Goal: Transaction & Acquisition: Purchase product/service

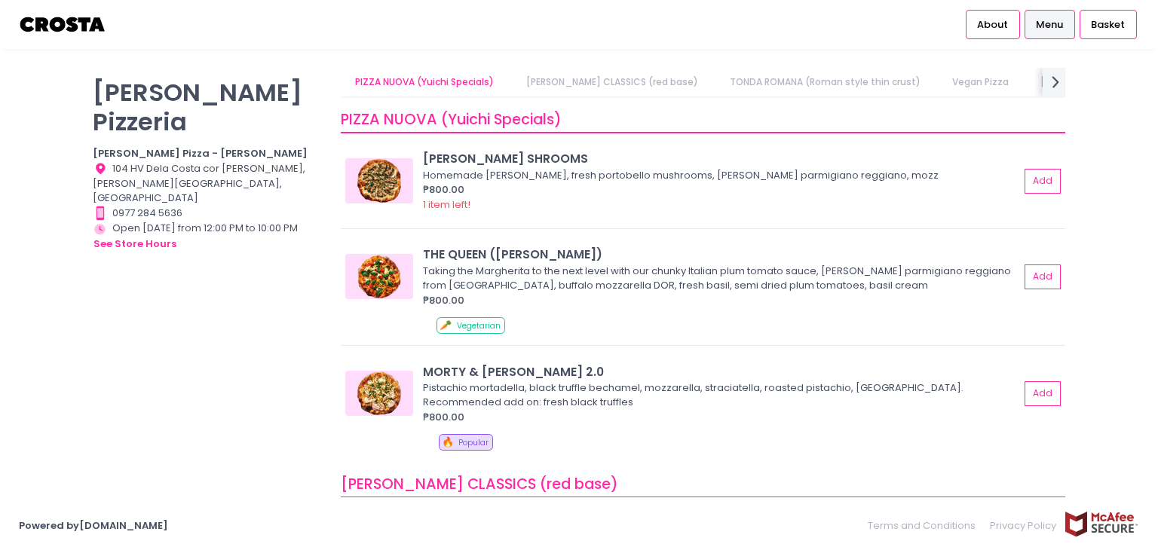
click at [1043, 26] on span "Menu" at bounding box center [1049, 24] width 27 height 15
click at [1030, 287] on button "Add" at bounding box center [1043, 277] width 35 height 25
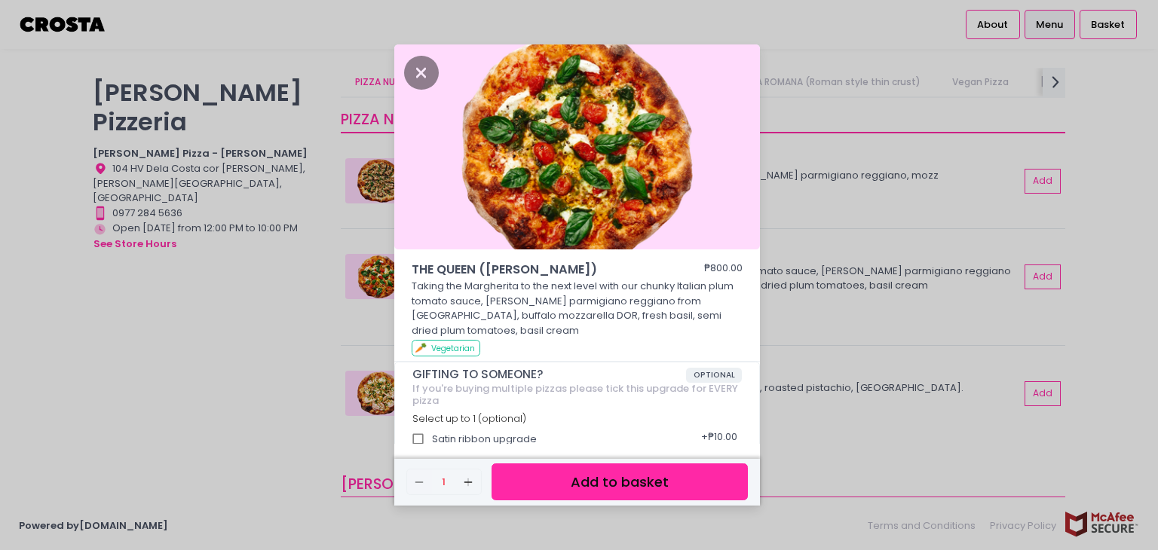
scroll to position [9, 0]
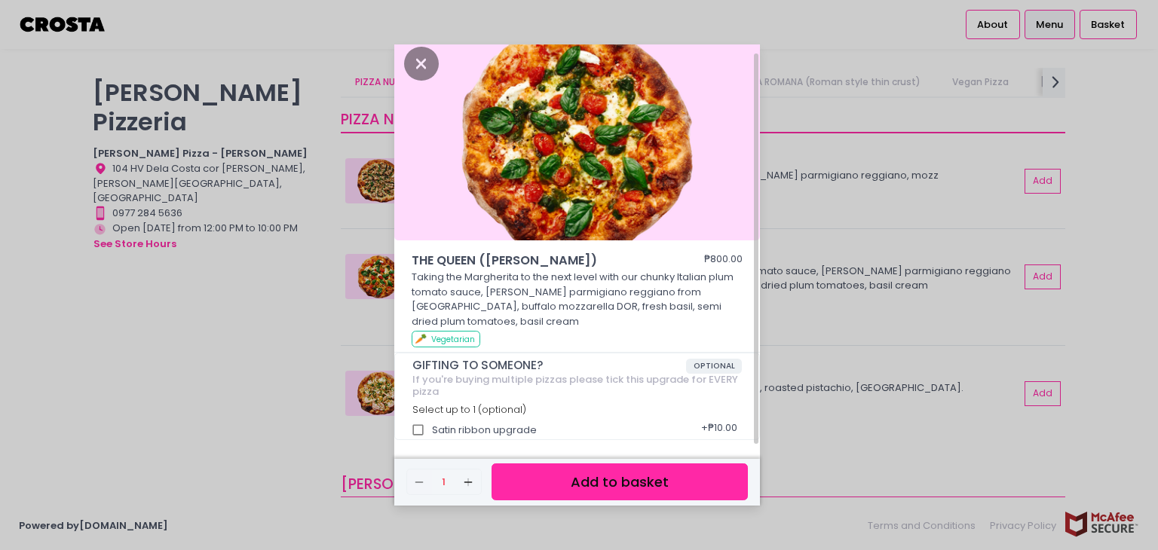
click at [618, 476] on button "Add to basket" at bounding box center [620, 482] width 256 height 37
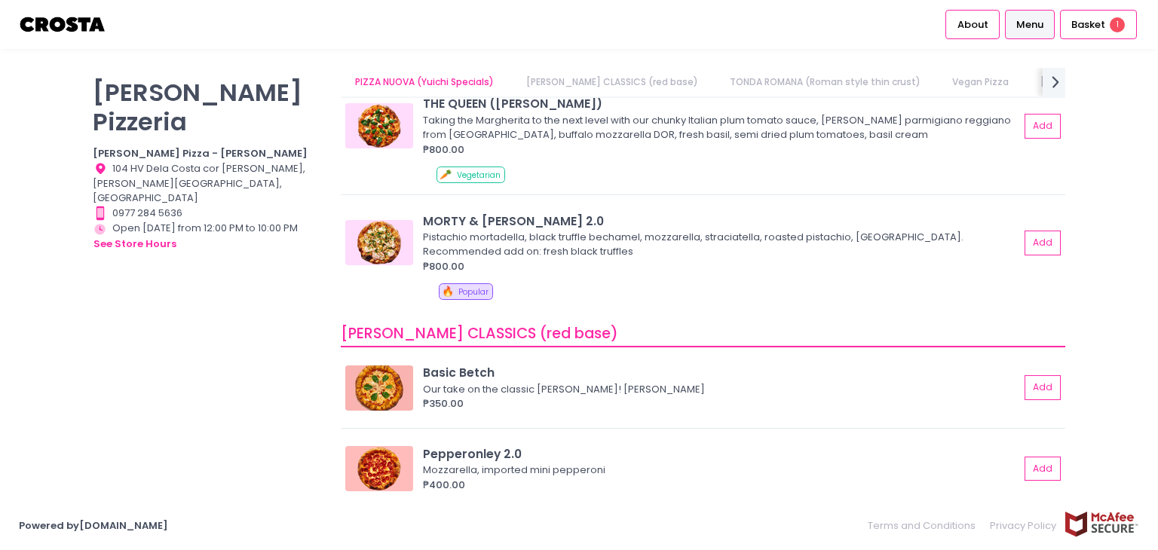
scroll to position [226, 0]
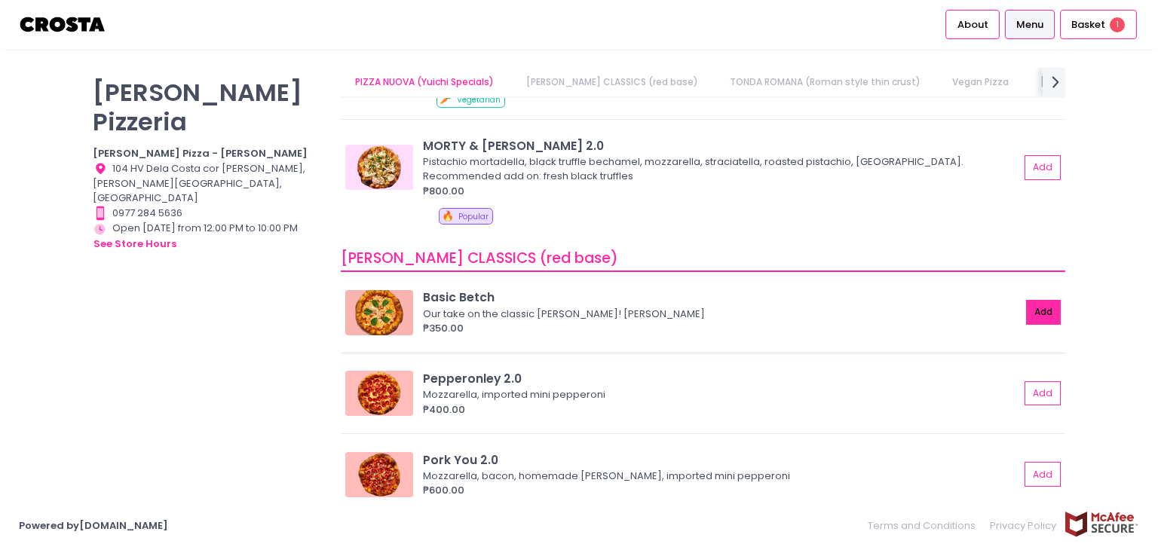
click at [1026, 317] on button "Add" at bounding box center [1043, 312] width 35 height 25
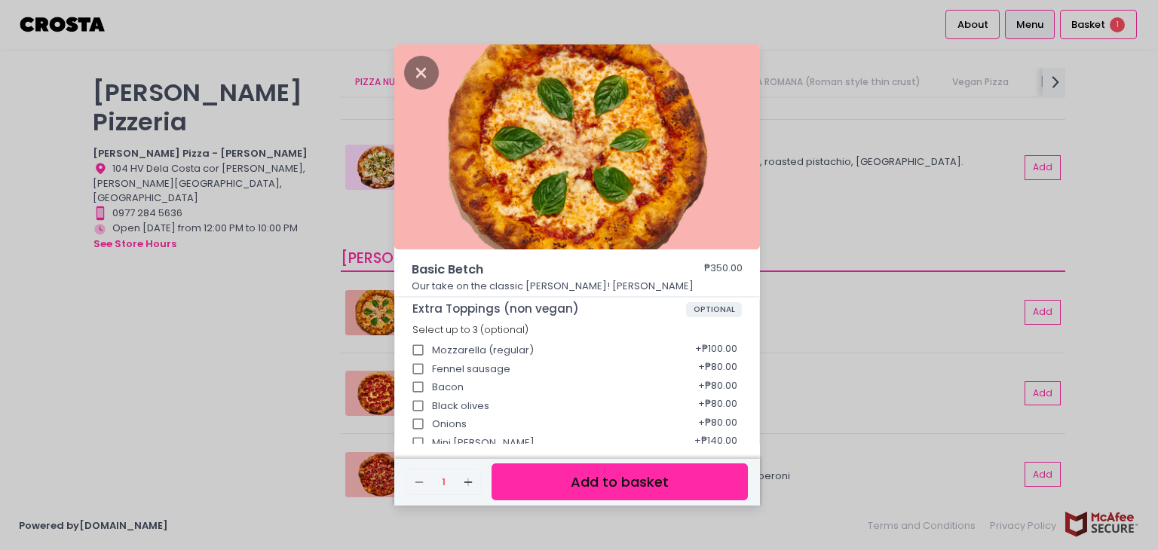
scroll to position [151, 0]
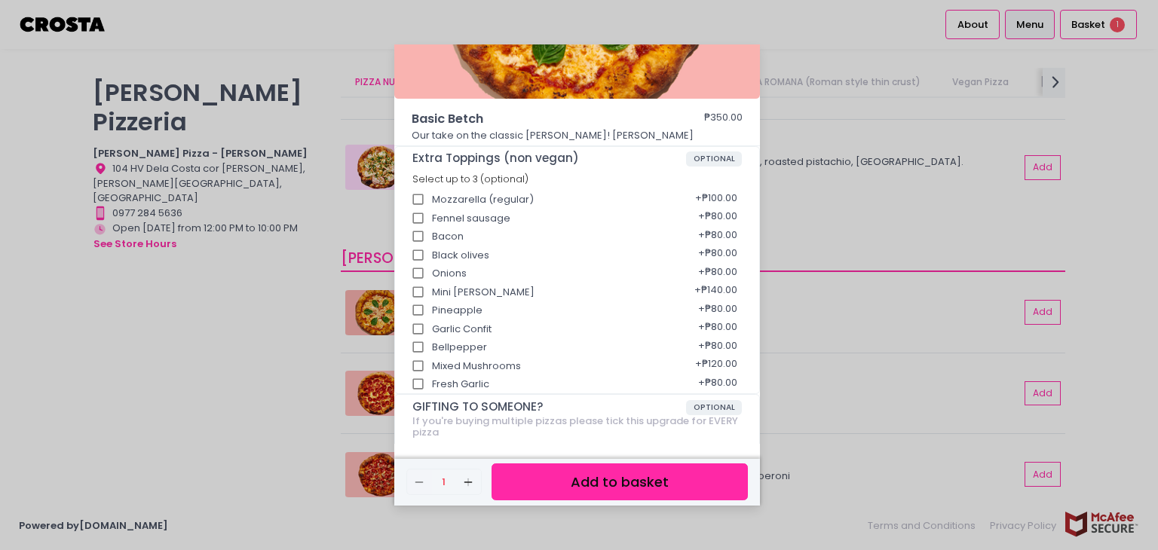
click at [587, 483] on button "Add to basket" at bounding box center [620, 482] width 256 height 37
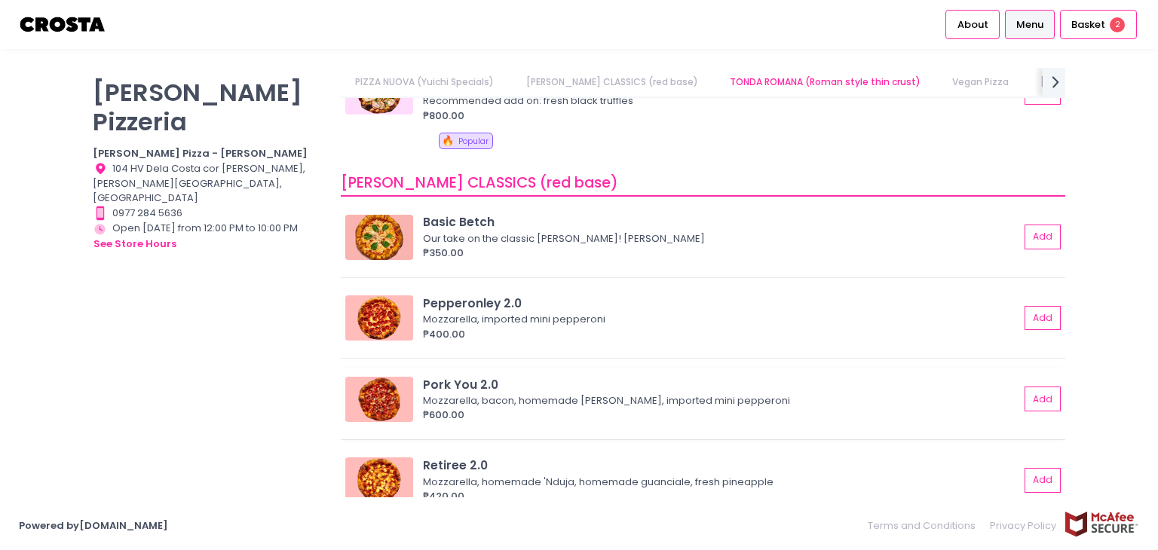
scroll to position [377, 0]
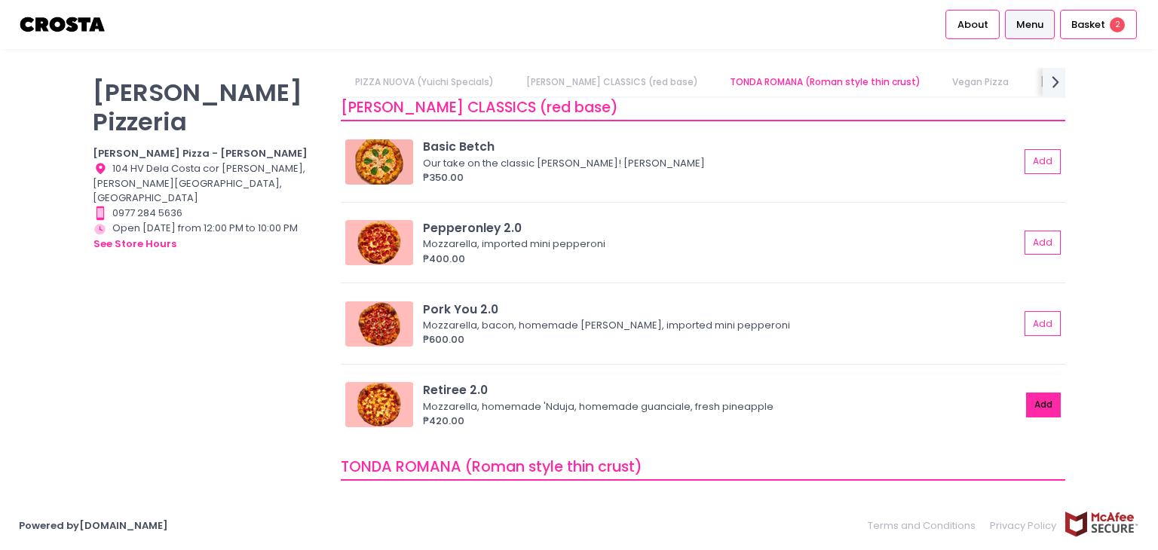
click at [1026, 400] on button "Add" at bounding box center [1043, 405] width 35 height 25
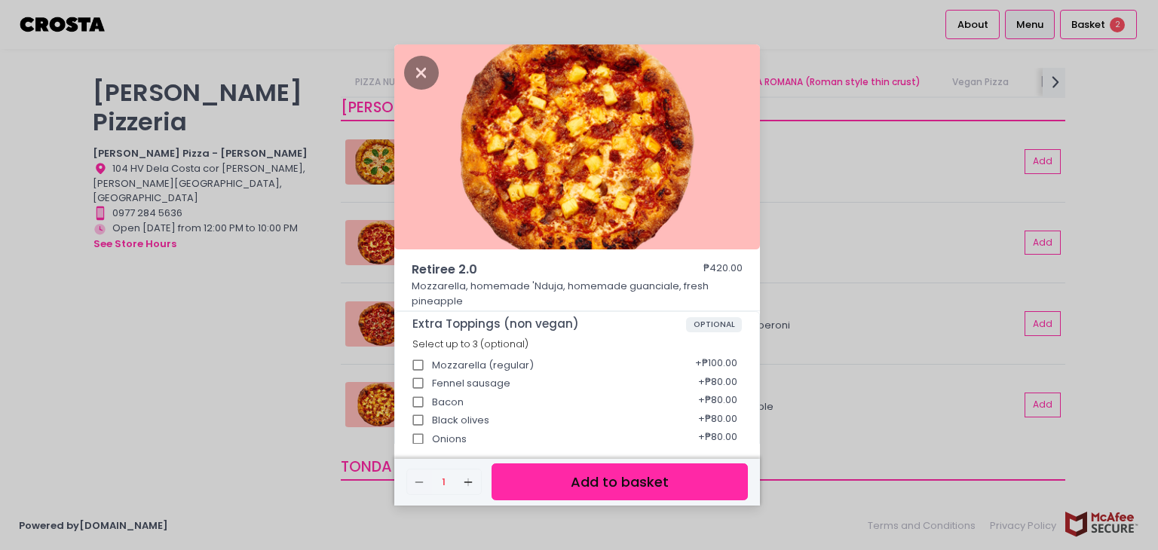
click at [636, 480] on button "Add to basket" at bounding box center [620, 482] width 256 height 37
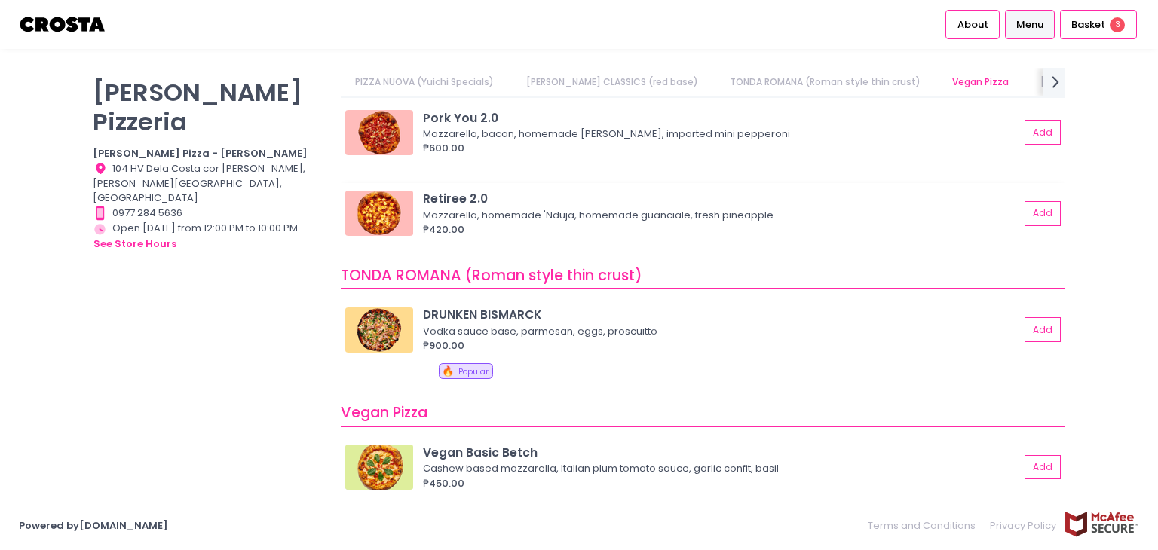
scroll to position [603, 0]
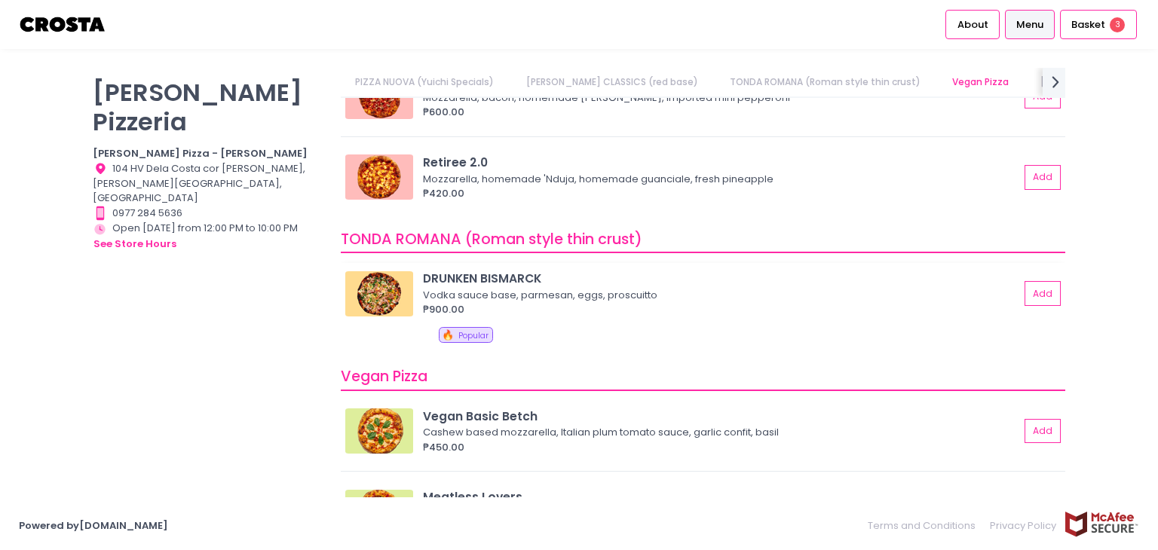
click at [602, 298] on div "Vodka sauce base, parmesan, eggs, proscuitto" at bounding box center [719, 295] width 592 height 15
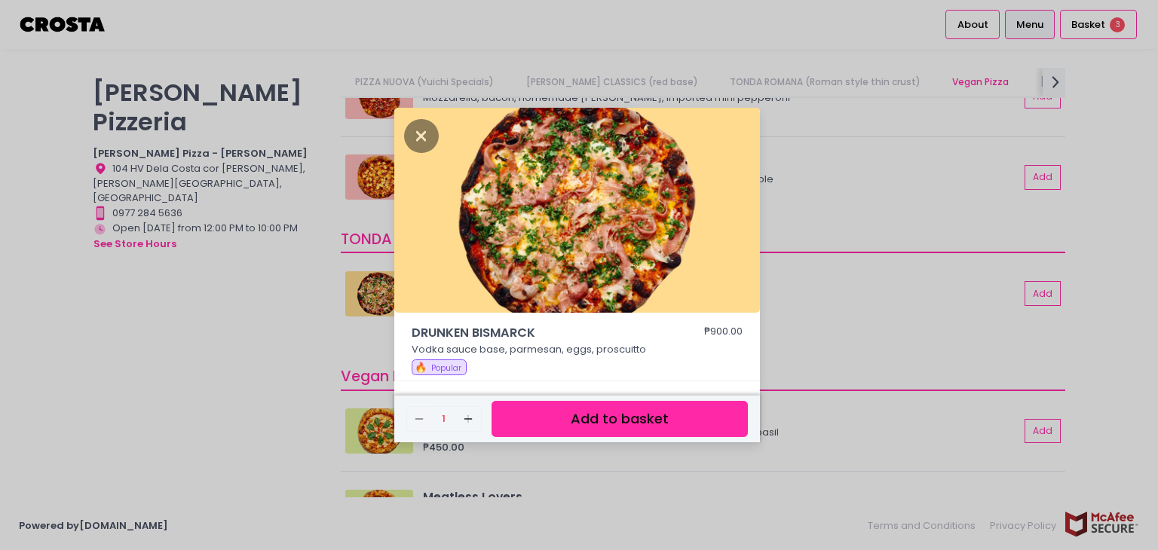
click at [179, 388] on div "DRUNKEN BISMARCK ₱900.00 Vodka sauce base, parmesan, eggs, proscuitto 🔥 Popular…" at bounding box center [579, 275] width 1158 height 550
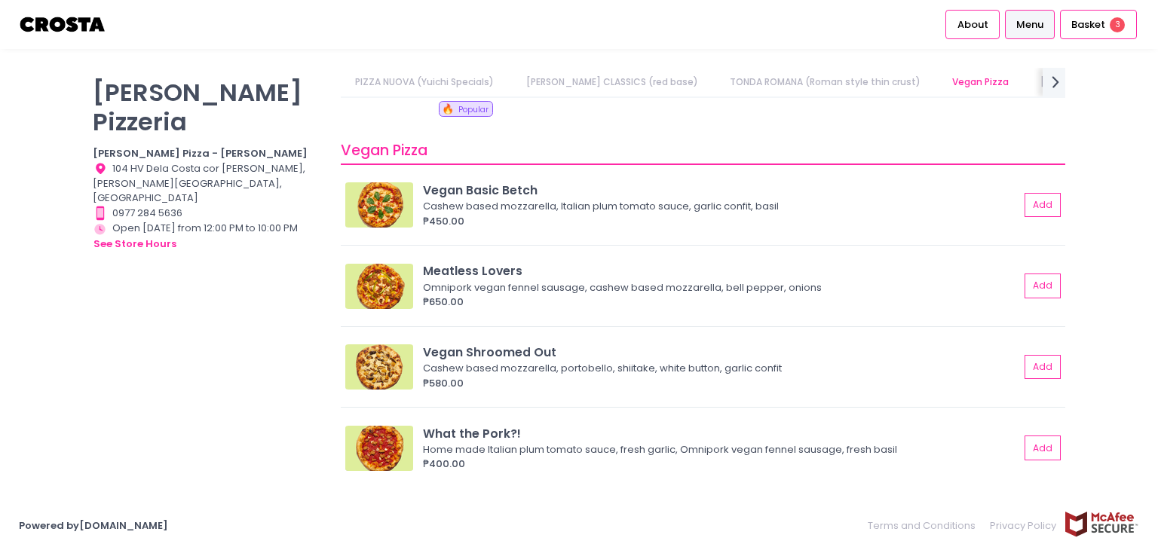
scroll to position [0, 109]
click at [592, 281] on div "Omnipork vegan fennel sausage, cashew based mozzarella, bell pepper, onions" at bounding box center [719, 287] width 592 height 15
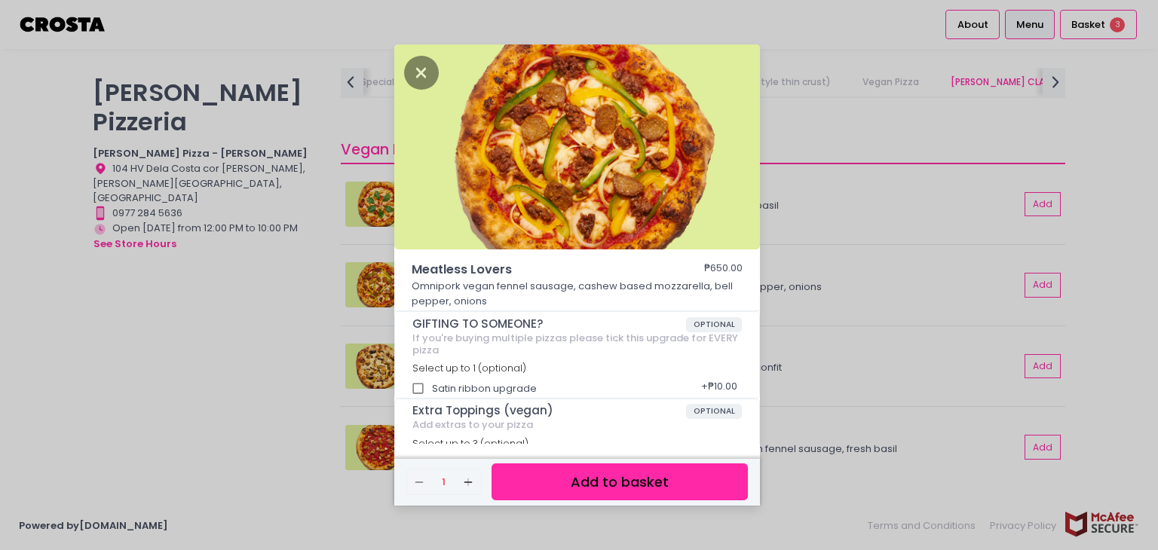
click at [659, 489] on button "Add to basket" at bounding box center [620, 482] width 256 height 37
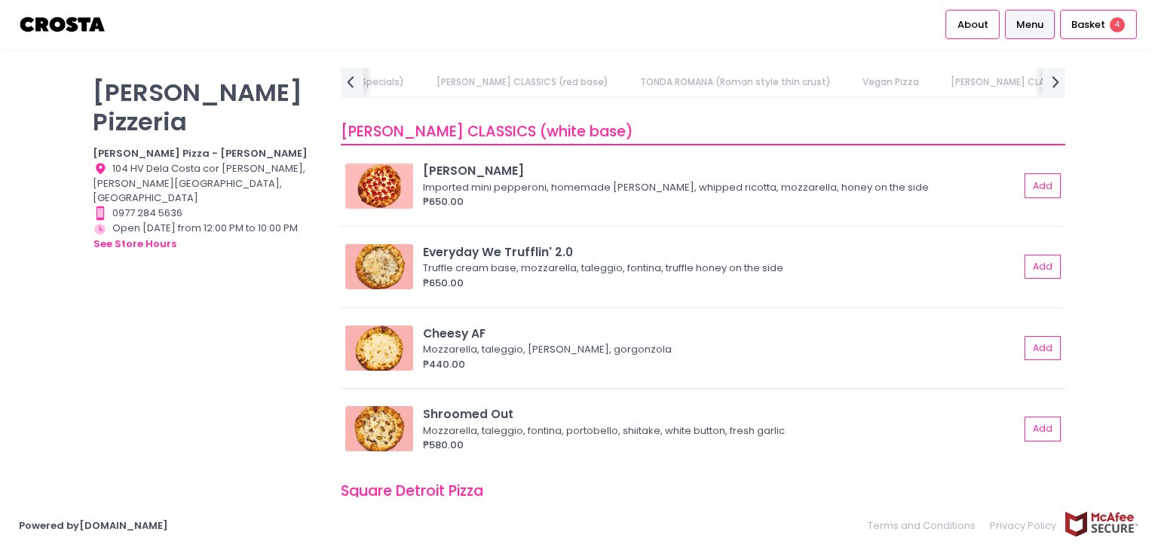
scroll to position [0, 251]
click at [724, 349] on div "Mozzarella, taleggio, Fontaine, gorgonzola" at bounding box center [719, 349] width 592 height 15
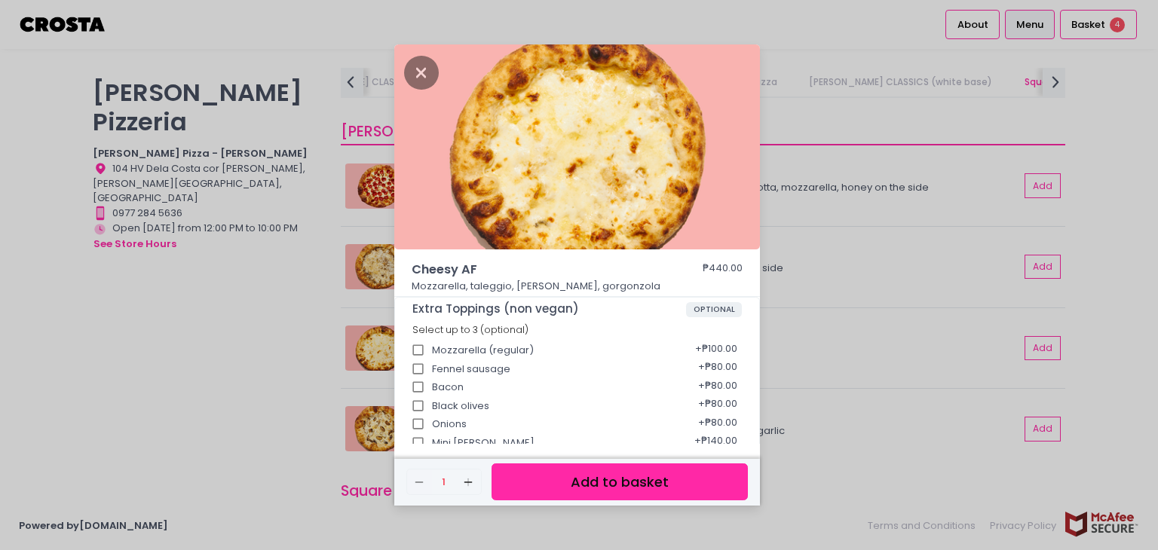
click at [617, 479] on button "Add to basket" at bounding box center [620, 482] width 256 height 37
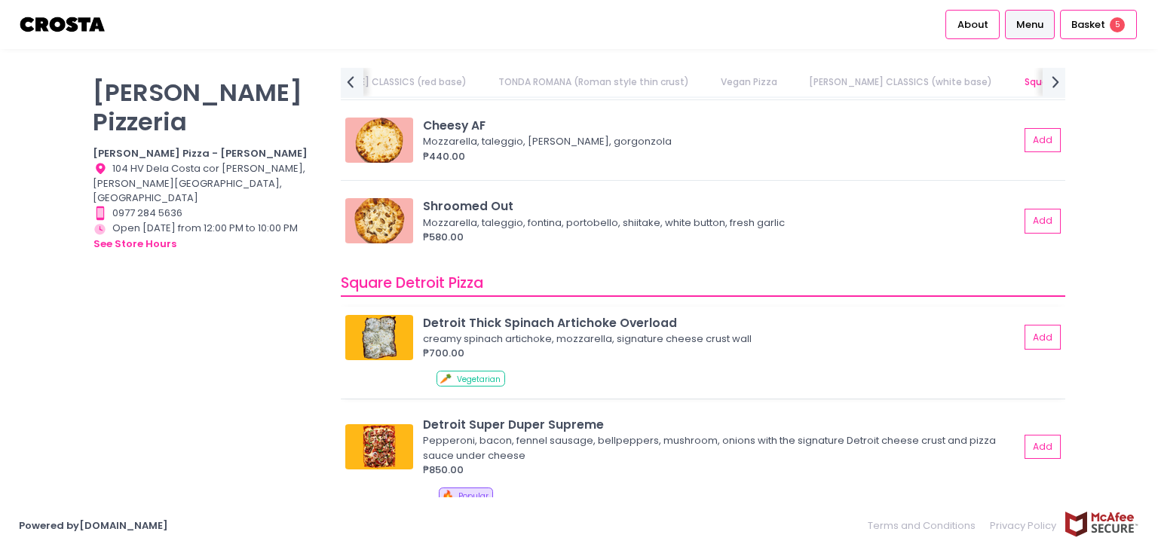
scroll to position [1508, 0]
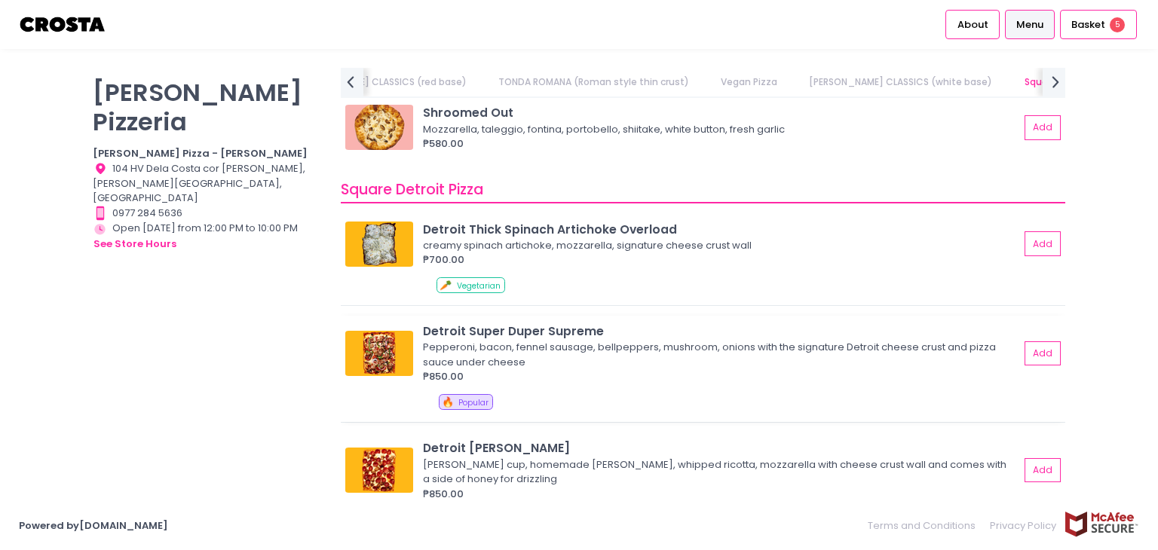
click at [658, 363] on div "Pepperoni, bacon, fennel sausage, bellpeppers, mushroom, onions with the signat…" at bounding box center [719, 354] width 592 height 29
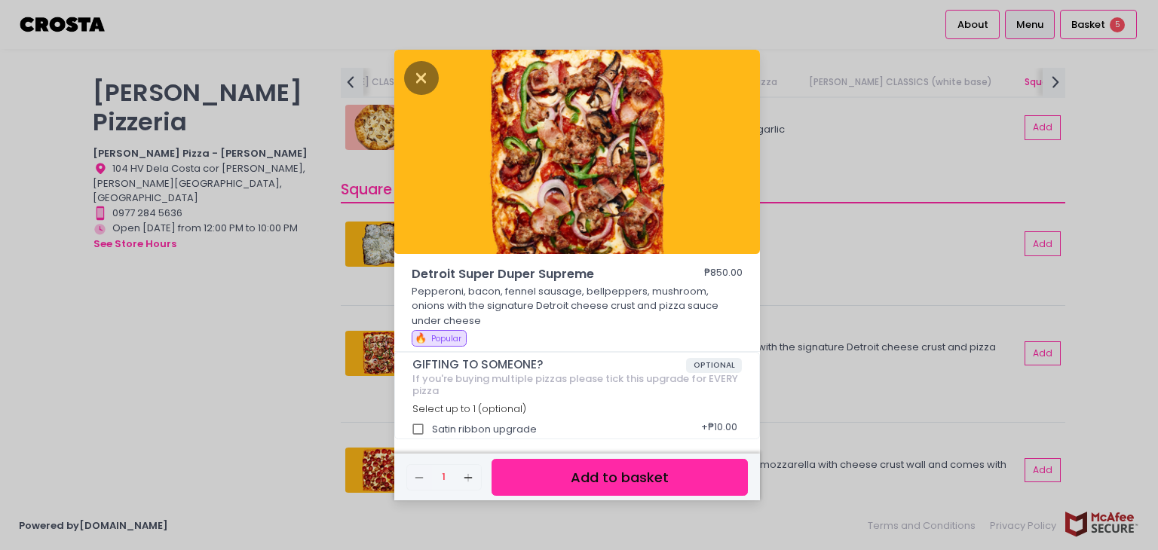
click at [669, 476] on button "Add to basket" at bounding box center [620, 477] width 256 height 37
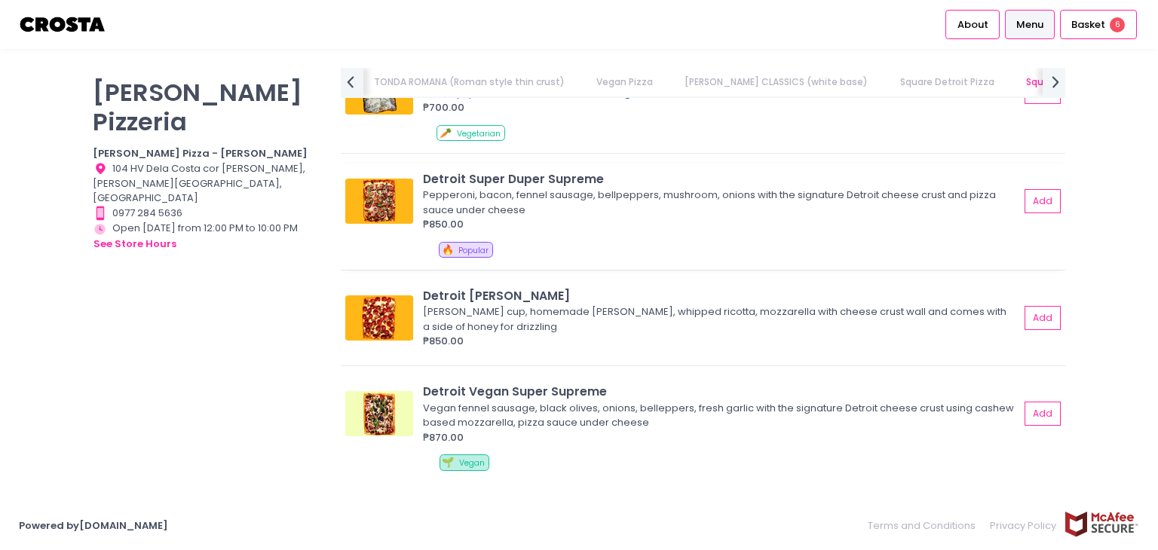
scroll to position [1734, 0]
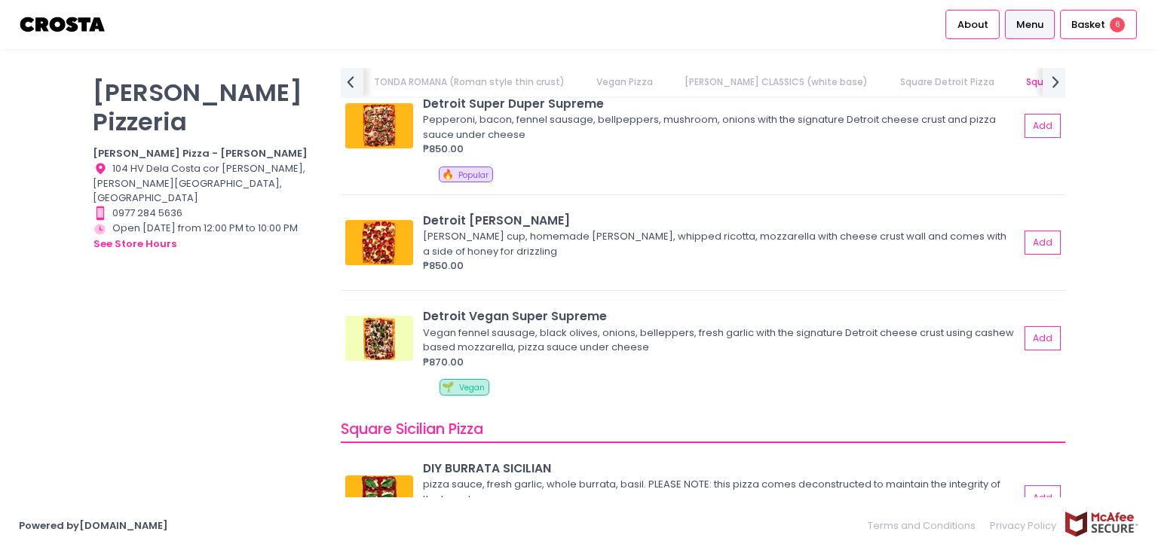
click at [731, 357] on div "₱870.00" at bounding box center [721, 362] width 596 height 15
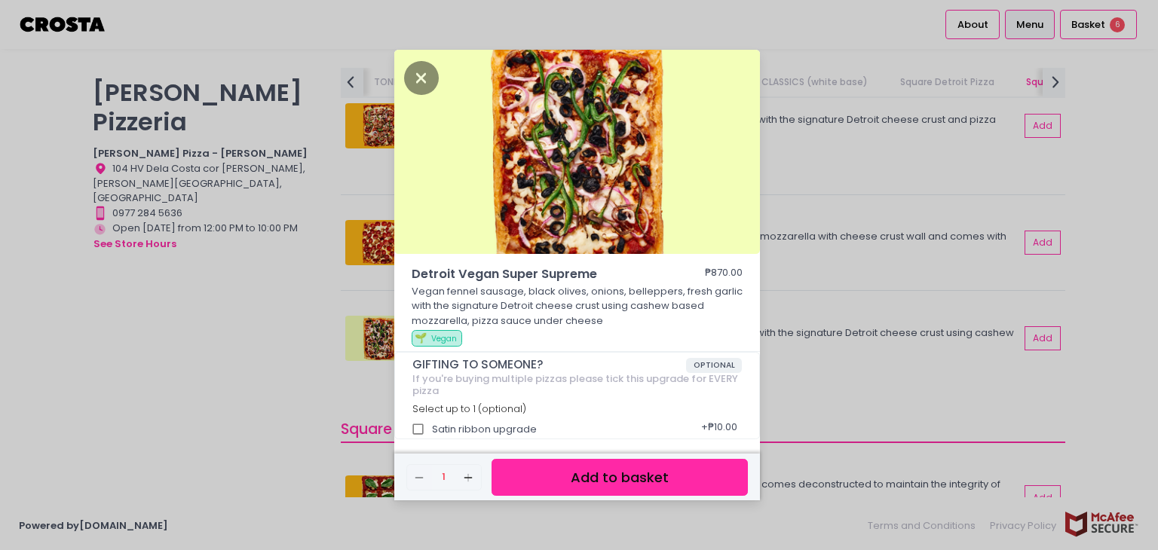
click at [690, 476] on button "Add to basket" at bounding box center [620, 477] width 256 height 37
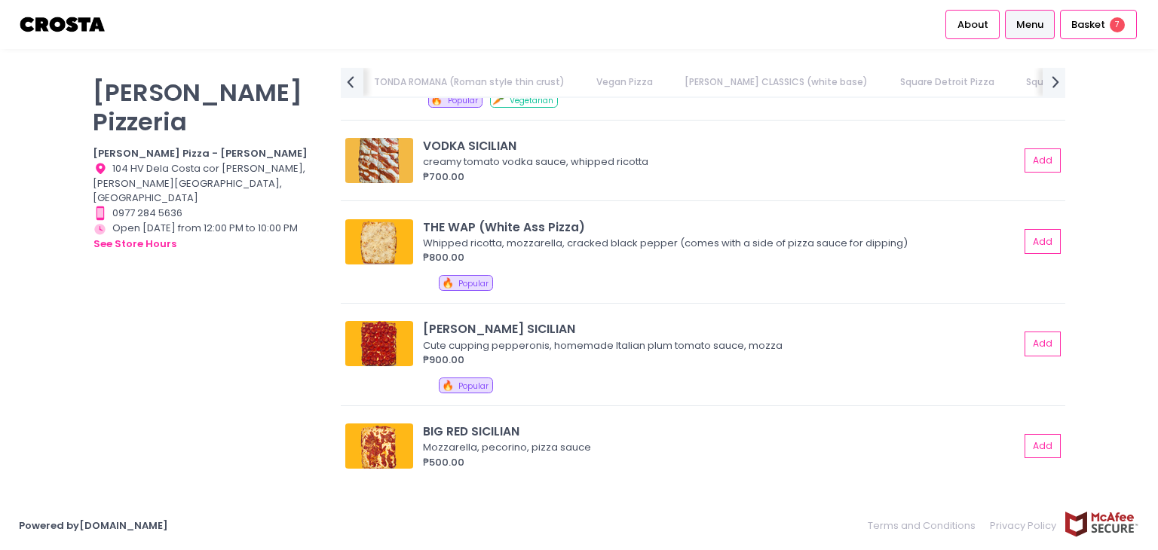
scroll to position [0, 486]
click at [679, 348] on div "Cute cupping pepperonis, homemade Italian plum tomato sauce, mozza" at bounding box center [719, 346] width 592 height 15
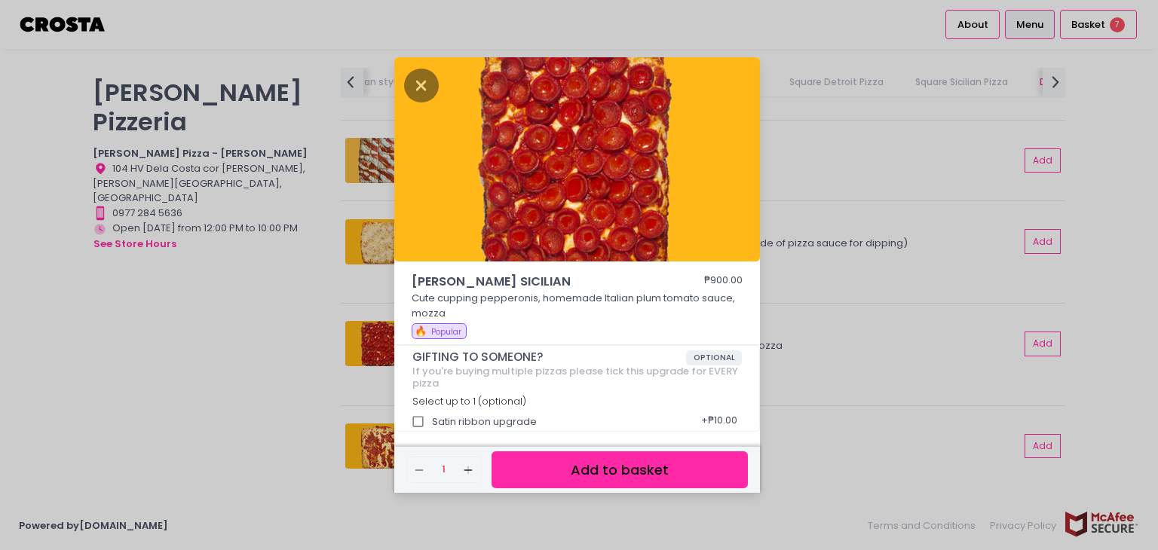
click at [256, 368] on div "RONI SICILIAN ₱900.00 Cute cupping pepperonis, homemade Italian plum tomato sau…" at bounding box center [579, 275] width 1158 height 550
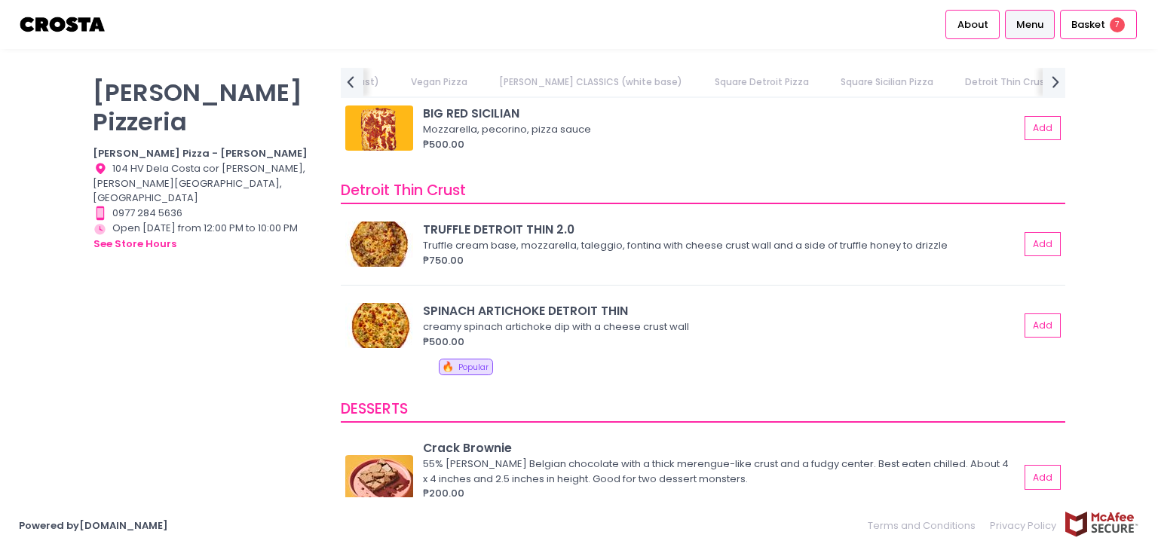
scroll to position [0, 626]
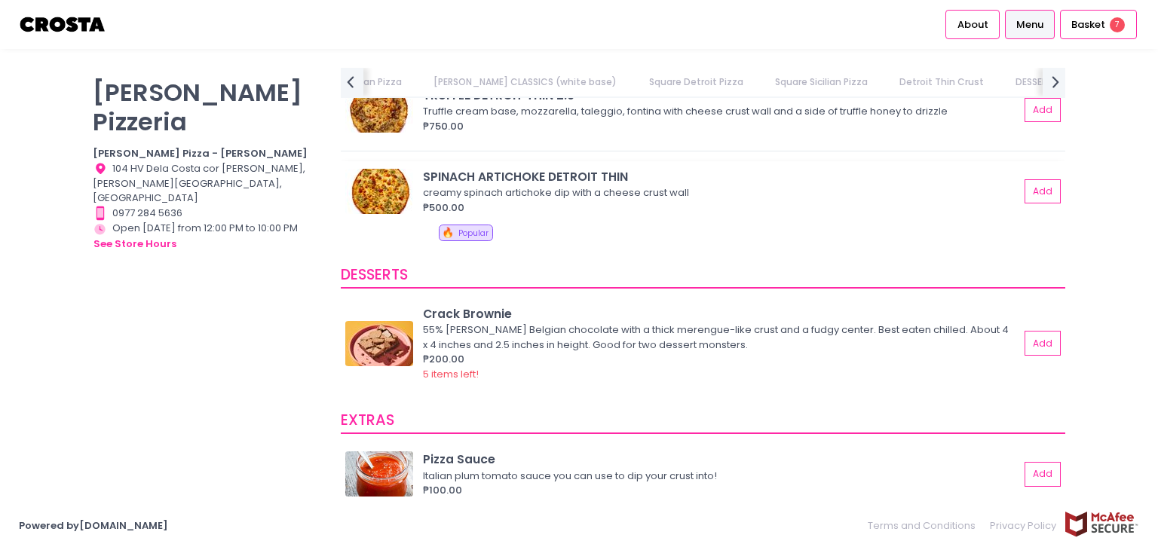
click at [600, 207] on div "₱500.00" at bounding box center [721, 208] width 596 height 15
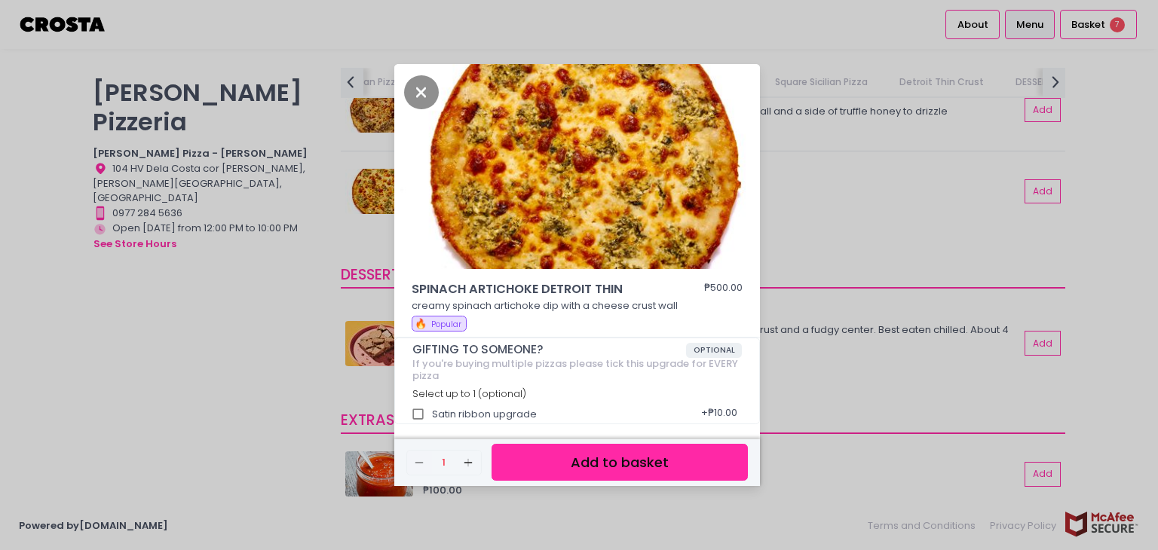
click at [626, 457] on button "Add to basket" at bounding box center [620, 462] width 256 height 37
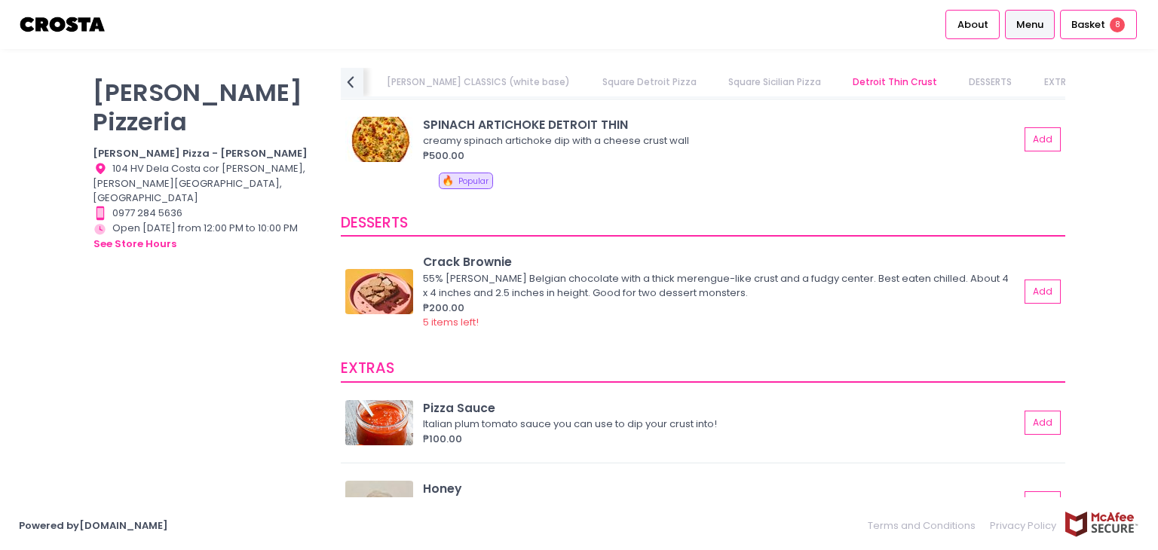
scroll to position [2663, 0]
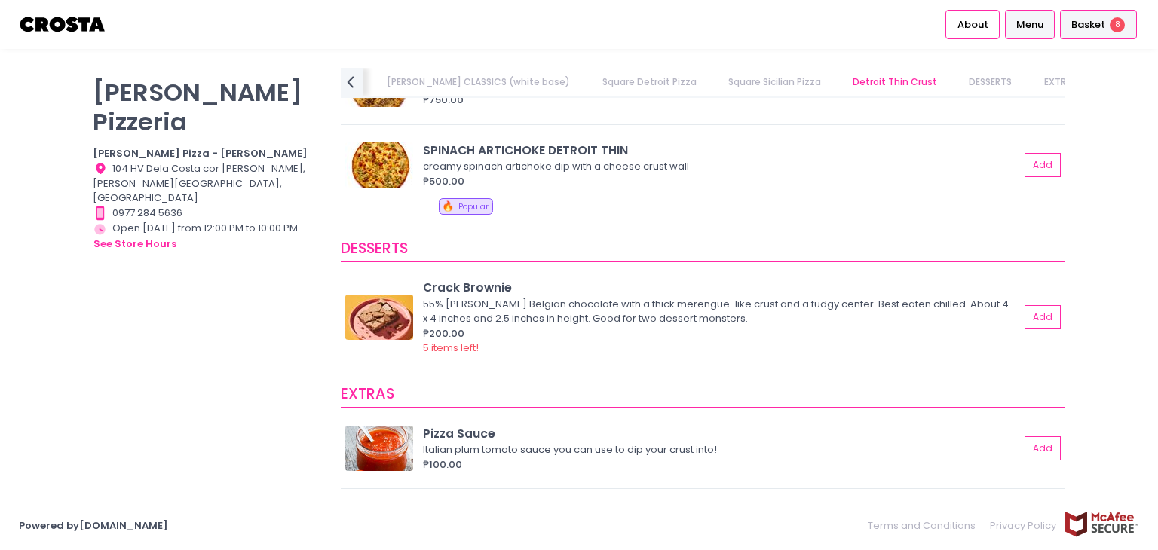
click at [1086, 22] on span "Basket" at bounding box center [1088, 24] width 34 height 15
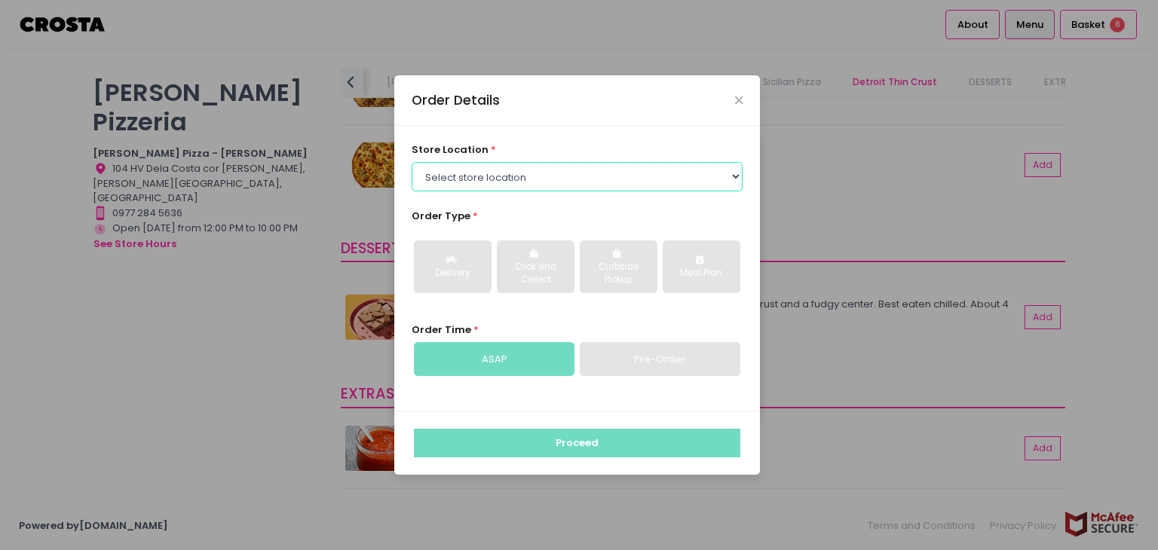
click at [697, 174] on select "Select store location Crosta Pizza - Salcedo Crosta Pizza - San Juan" at bounding box center [578, 176] width 332 height 29
select select "5fabb2e53664a8677beaeb89"
click at [412, 162] on select "Select store location Crosta Pizza - Salcedo Crosta Pizza - San Juan" at bounding box center [578, 176] width 332 height 29
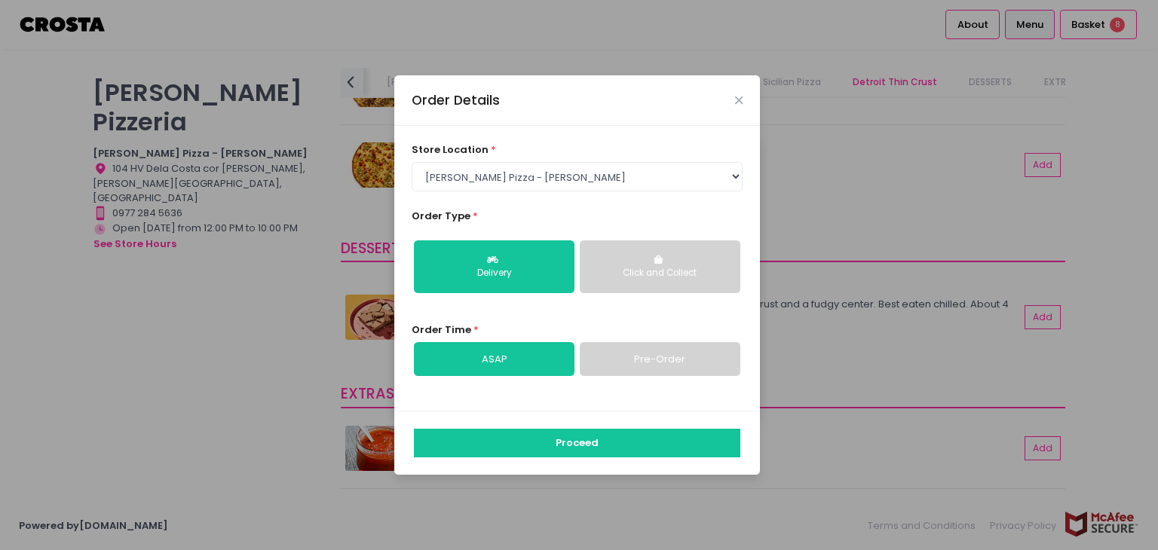
click at [734, 103] on div "Order Details" at bounding box center [577, 100] width 366 height 50
click at [735, 100] on button "Close" at bounding box center [739, 100] width 8 height 8
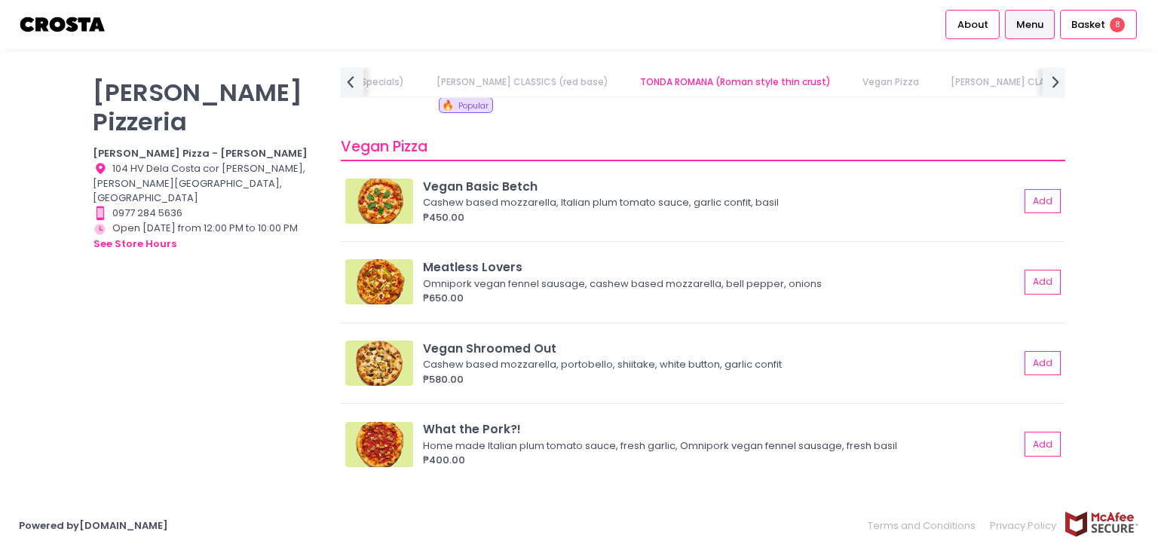
scroll to position [778, 0]
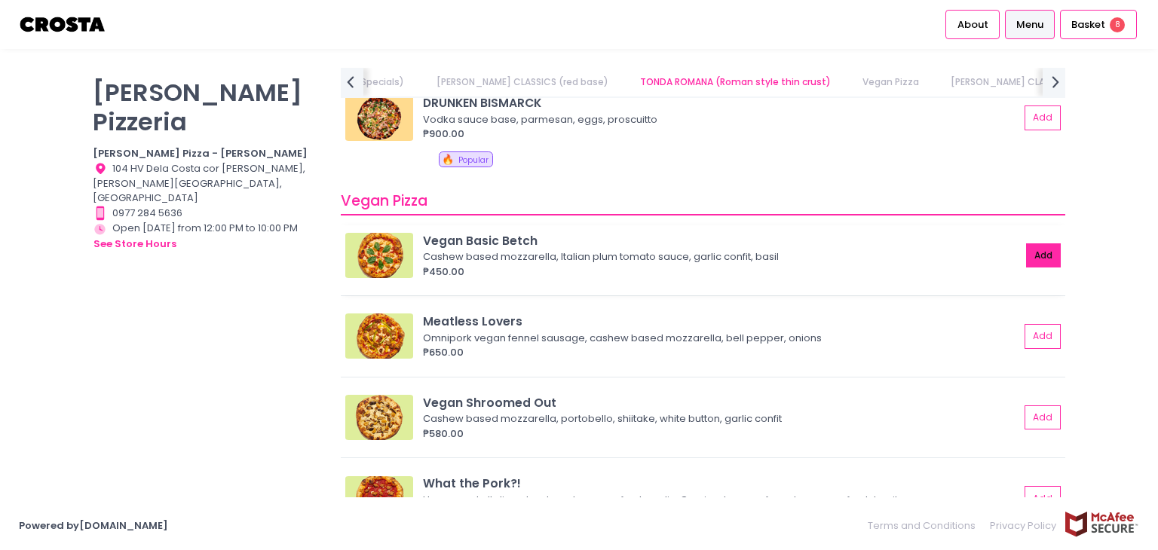
click at [1026, 256] on button "Add" at bounding box center [1043, 256] width 35 height 25
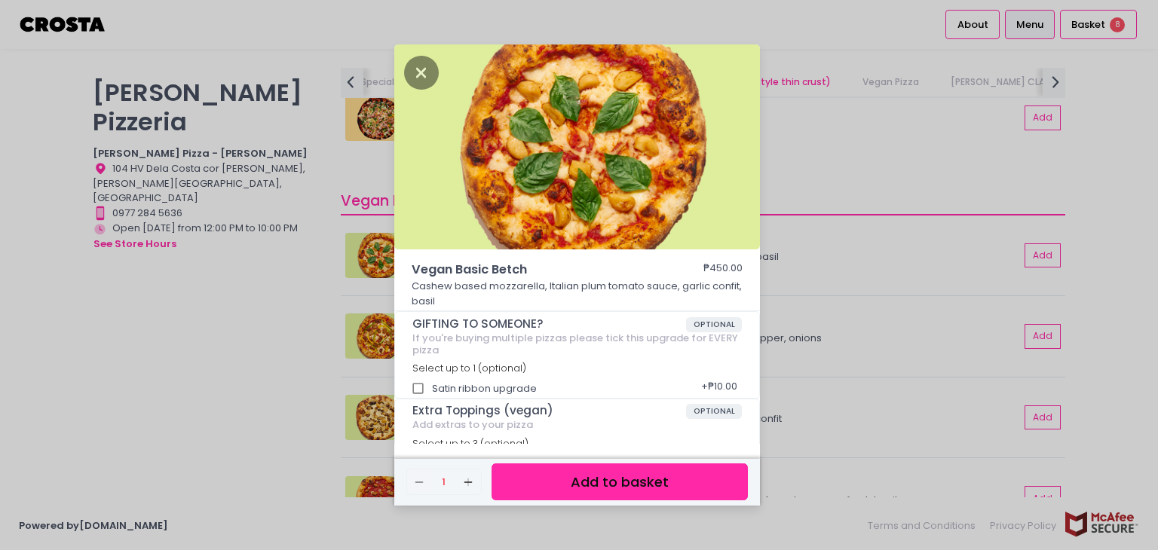
click at [639, 479] on button "Add to basket" at bounding box center [620, 482] width 256 height 37
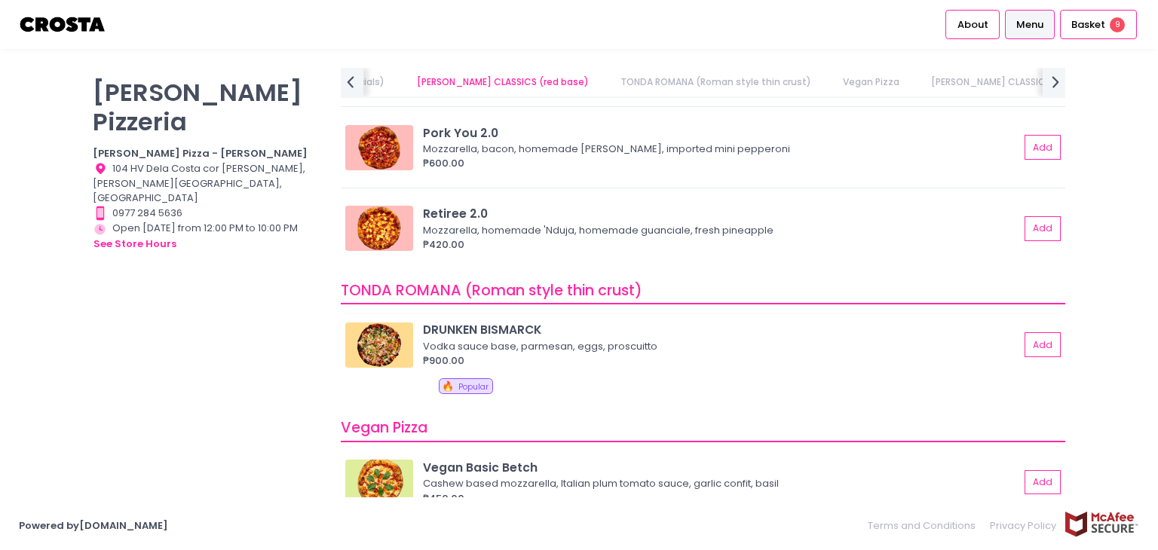
scroll to position [476, 0]
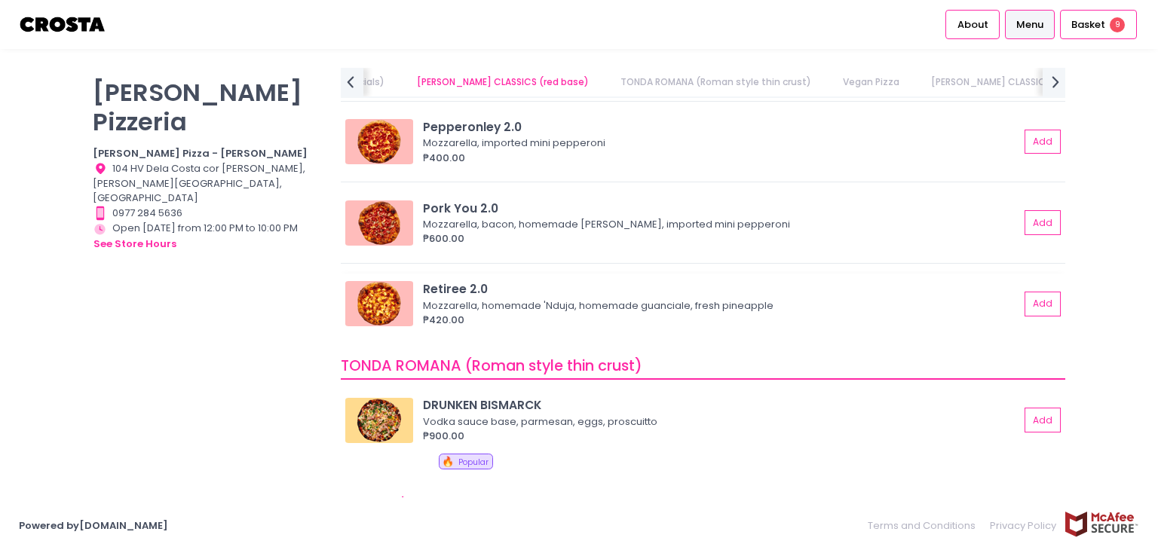
click at [674, 289] on div "Retiree 2.0" at bounding box center [721, 288] width 596 height 17
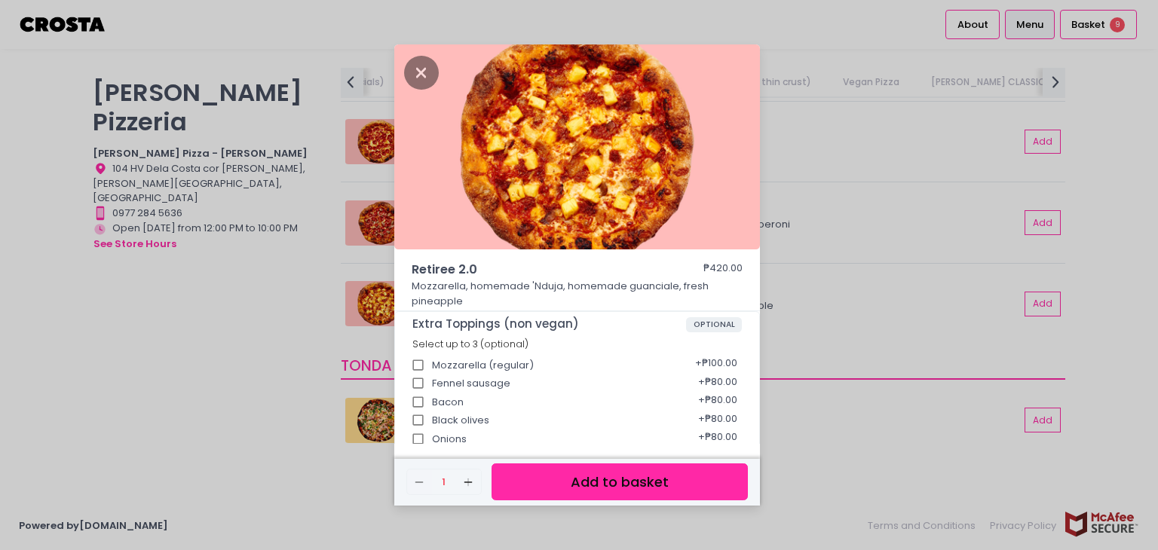
click at [240, 349] on div "Retiree 2.0 ₱420.00 Mozzarella, homemade 'Nduja, homemade guanciale, fresh pine…" at bounding box center [579, 275] width 1158 height 550
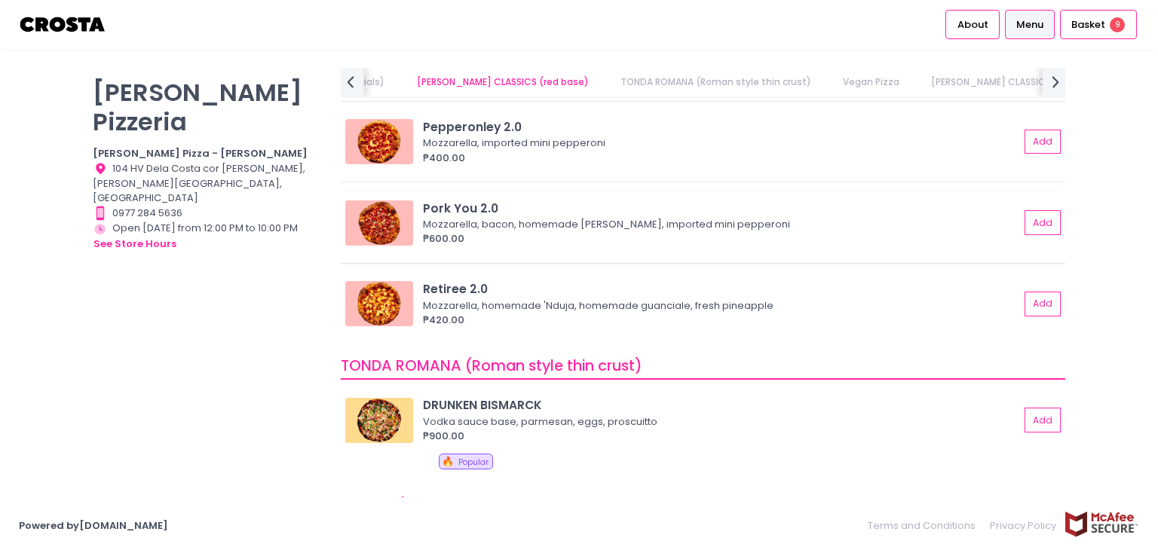
click at [505, 232] on div "₱600.00" at bounding box center [721, 238] width 596 height 15
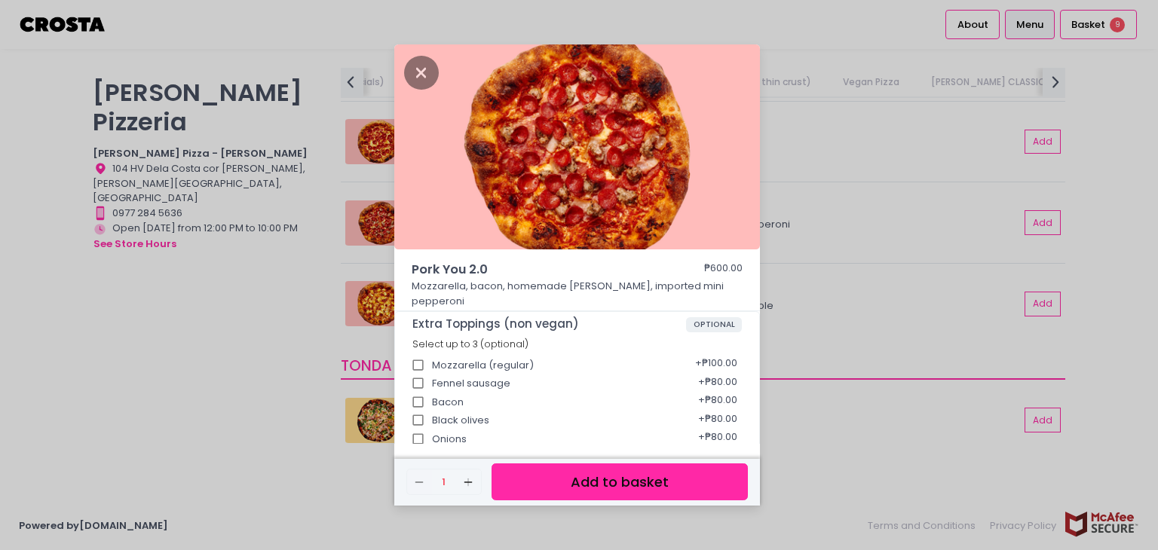
click at [241, 278] on div "Pork You 2.0 ₱600.00 Mozzarella, bacon, homemade salciccia, imported mini peppe…" at bounding box center [579, 275] width 1158 height 550
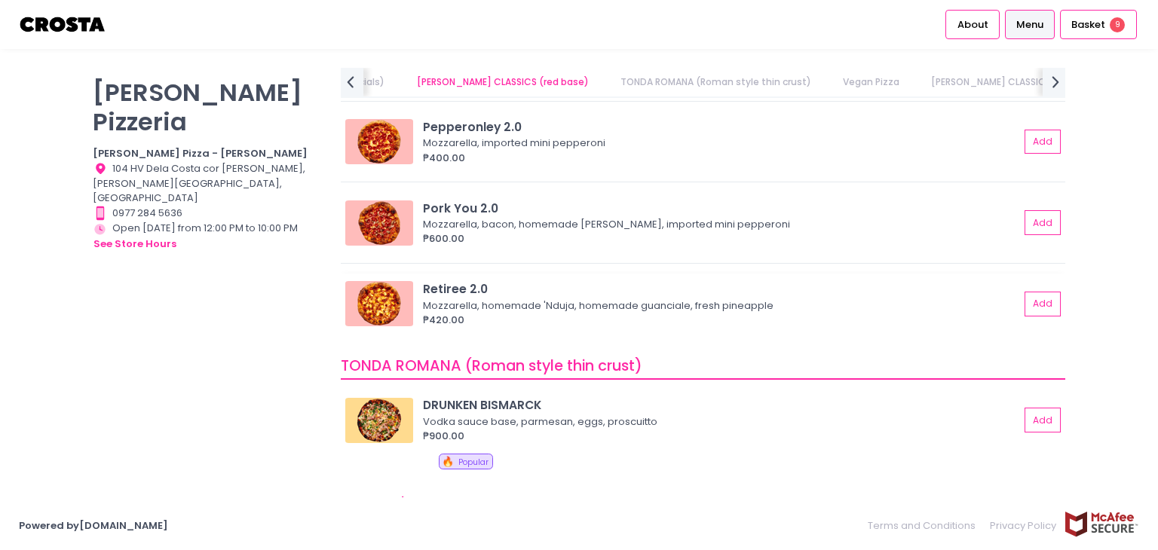
click at [489, 309] on div "Mozzarella, homemade 'Nduja, homemade guanciale, fresh pineapple" at bounding box center [719, 306] width 592 height 15
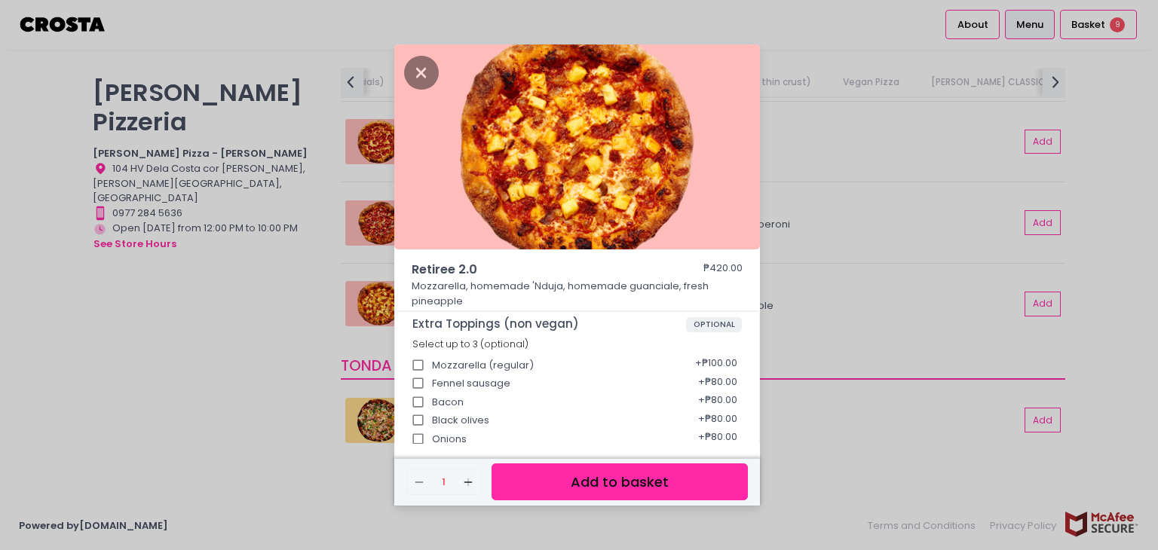
click at [654, 477] on button "Add to basket" at bounding box center [620, 482] width 256 height 37
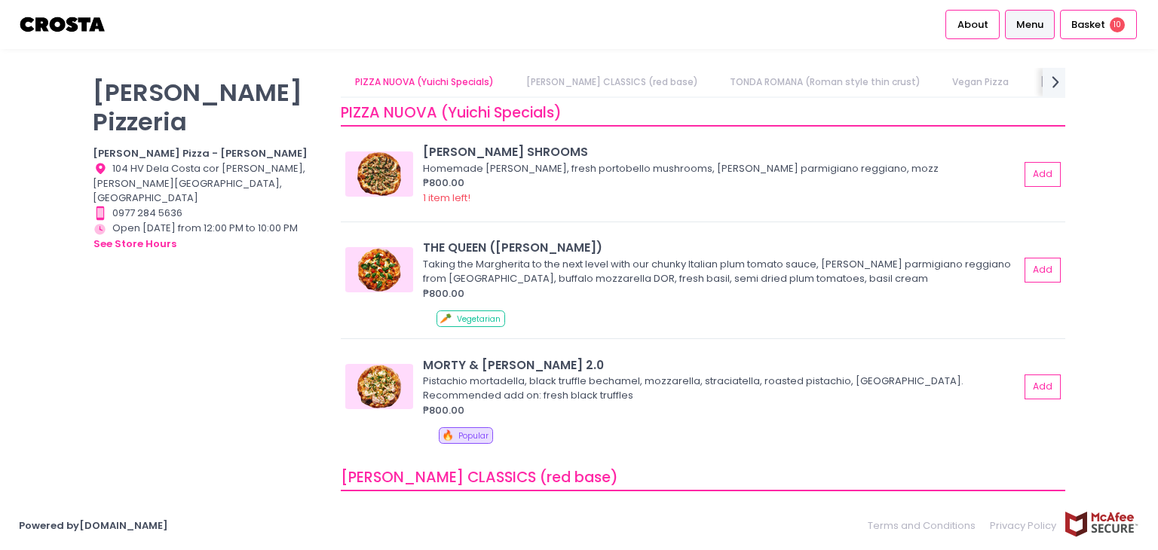
scroll to position [0, 0]
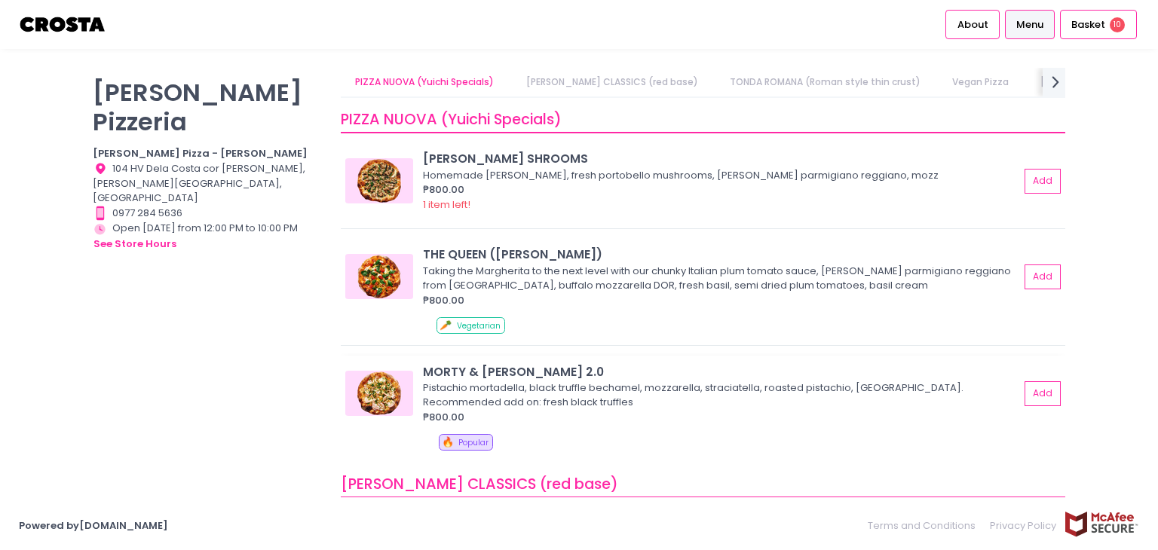
click at [682, 393] on div "Pistachio mortadella, black truffle bechamel, mozzarella, straciatella, roasted…" at bounding box center [719, 395] width 592 height 29
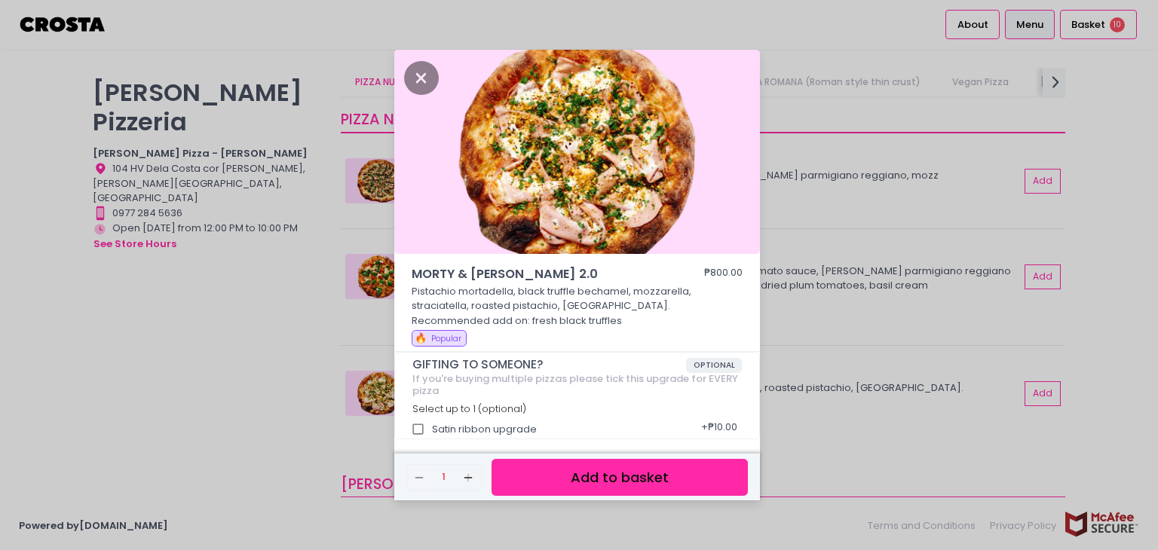
click at [185, 345] on div "MORTY & ELLA 2.0 ₱800.00 Pistachio mortadella, black truffle bechamel, mozzarel…" at bounding box center [579, 275] width 1158 height 550
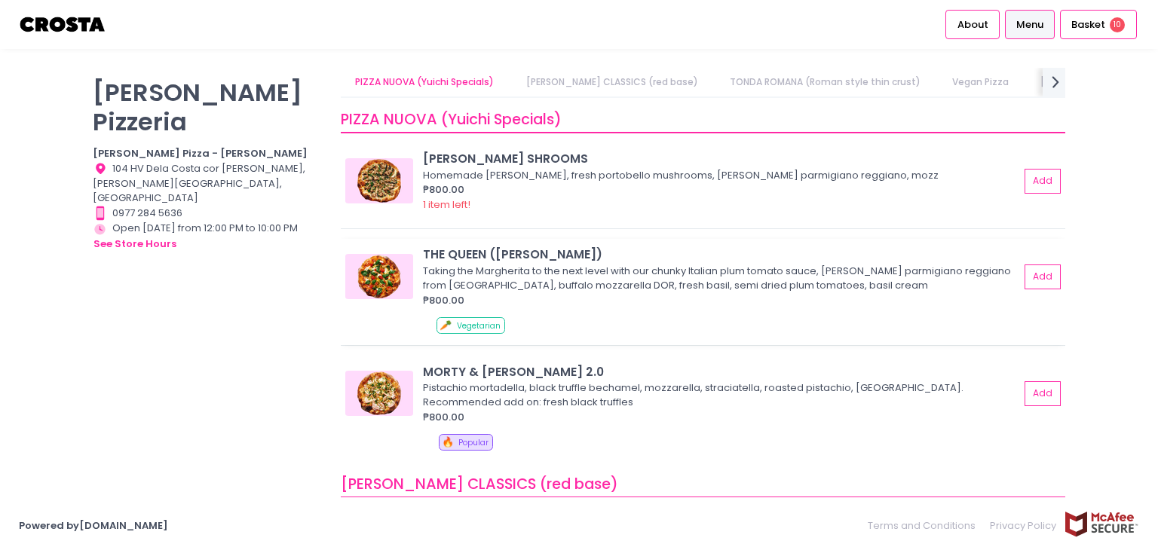
click at [507, 267] on div "Taking the Margherita to the next level with our chunky Italian plum tomato sau…" at bounding box center [719, 278] width 592 height 29
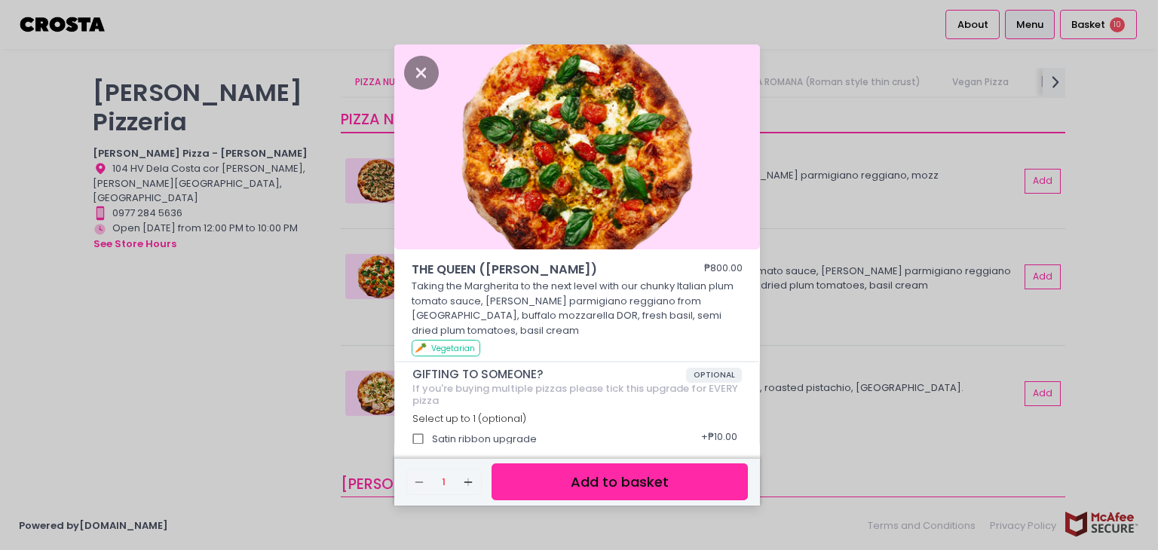
click at [235, 317] on div "THE QUEEN (Margherita) ₱800.00 Taking the Margherita to the next level with our…" at bounding box center [579, 275] width 1158 height 550
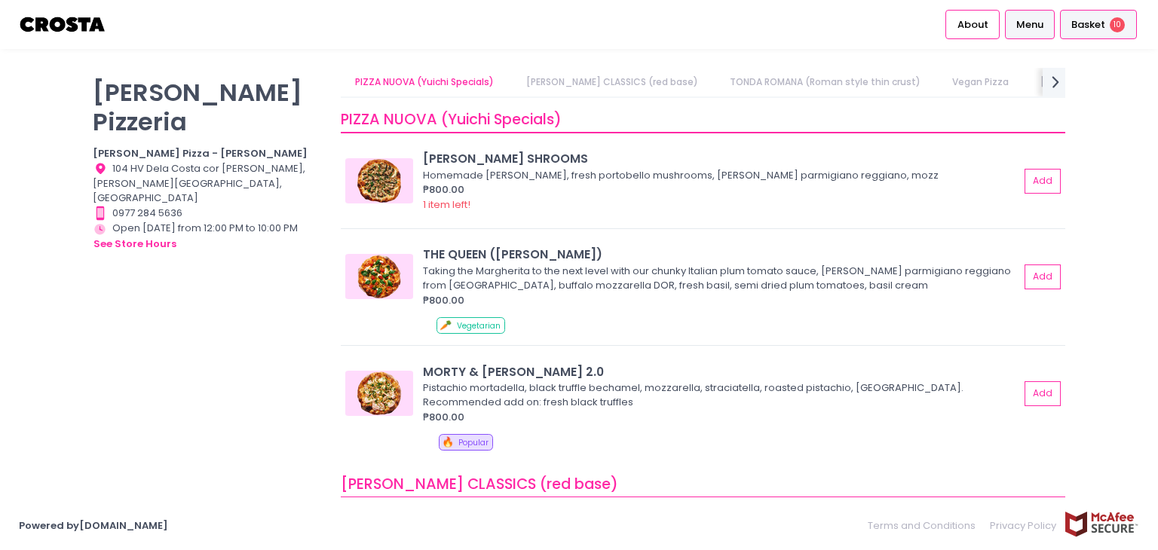
click at [1092, 14] on div "Basket 10" at bounding box center [1098, 24] width 77 height 29
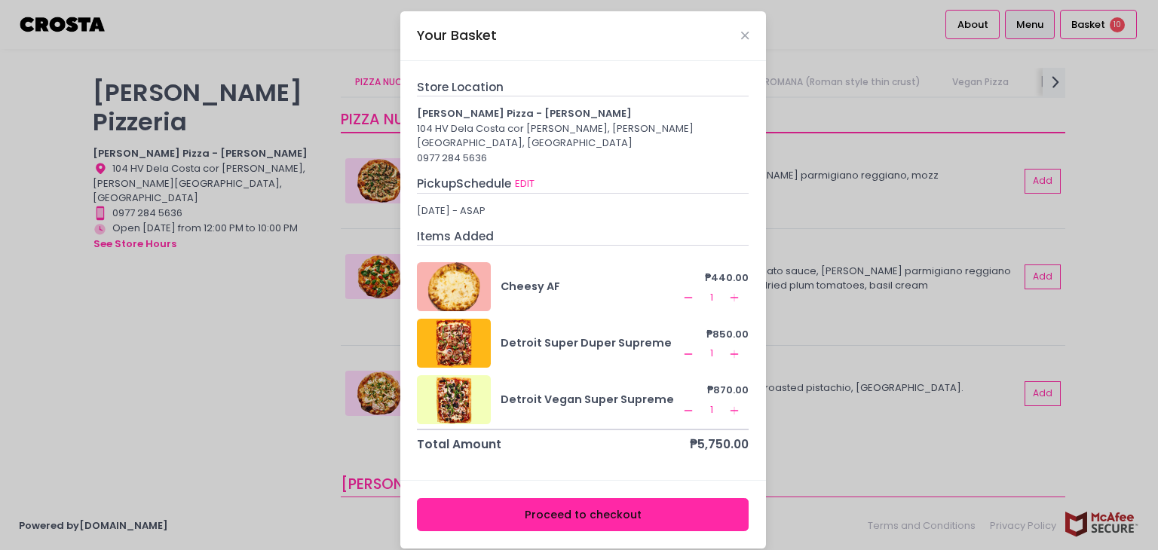
scroll to position [341, 0]
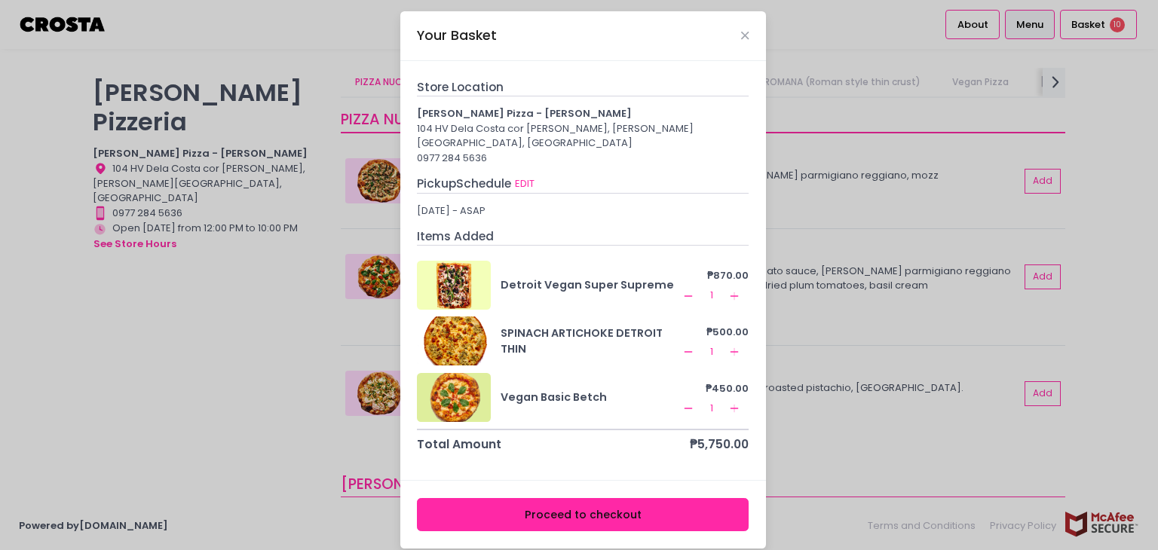
click at [649, 507] on button "Proceed to checkout" at bounding box center [583, 515] width 332 height 34
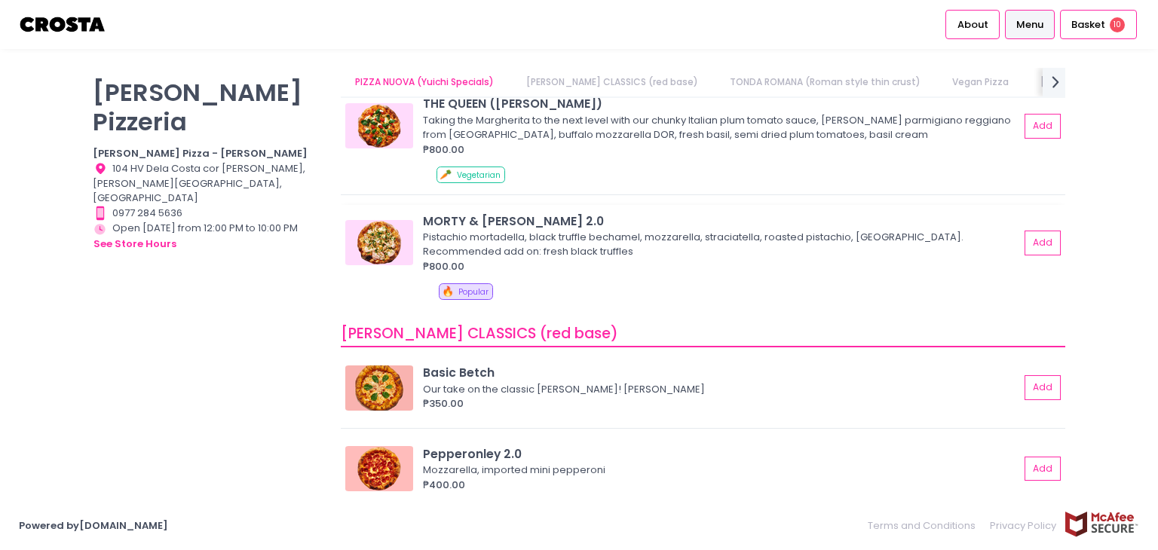
scroll to position [302, 0]
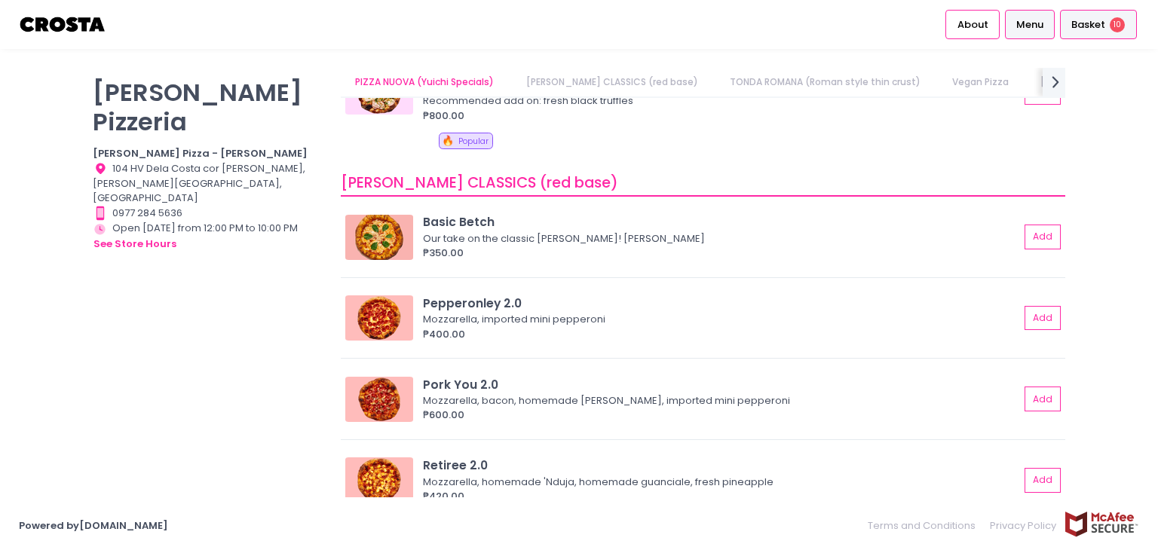
click at [1087, 29] on span "Basket" at bounding box center [1088, 24] width 34 height 15
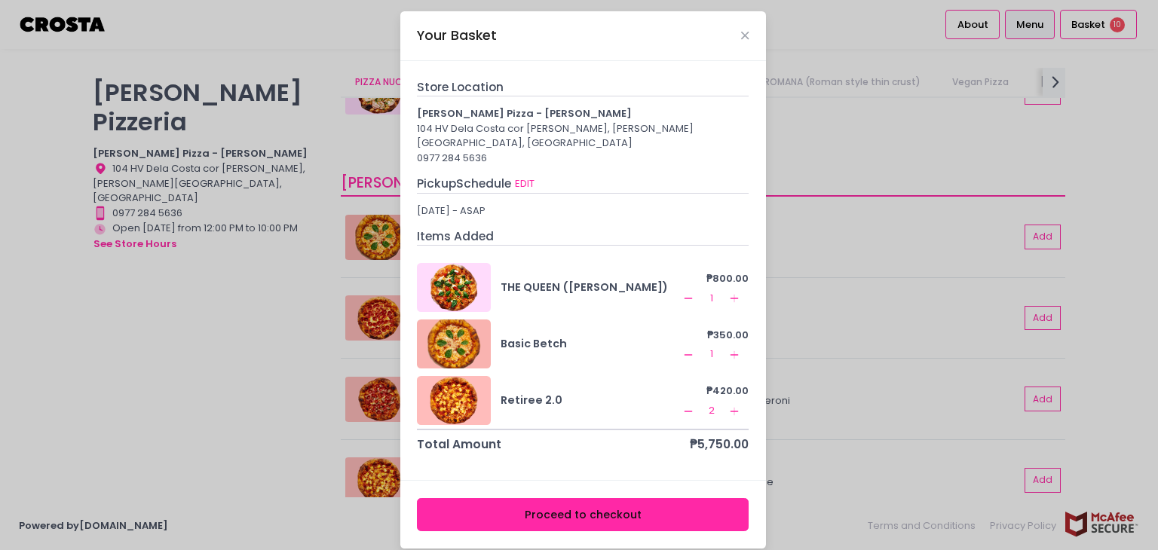
scroll to position [0, 0]
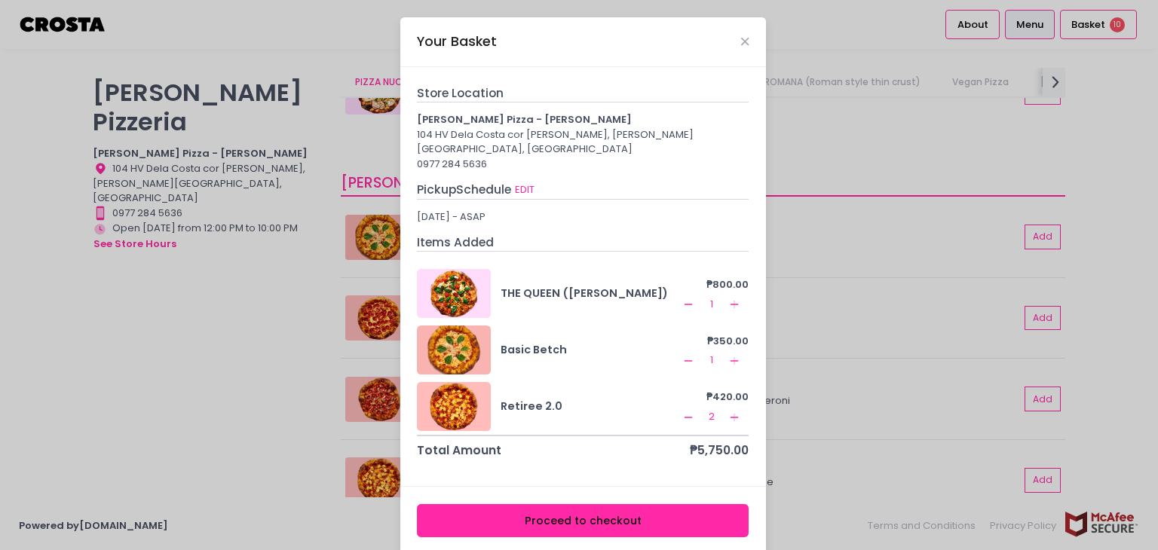
click at [298, 327] on div "Your Basket Store Location Crosta Pizza - Salcedo 104 HV Dela Costa cor LP Levi…" at bounding box center [579, 275] width 1158 height 550
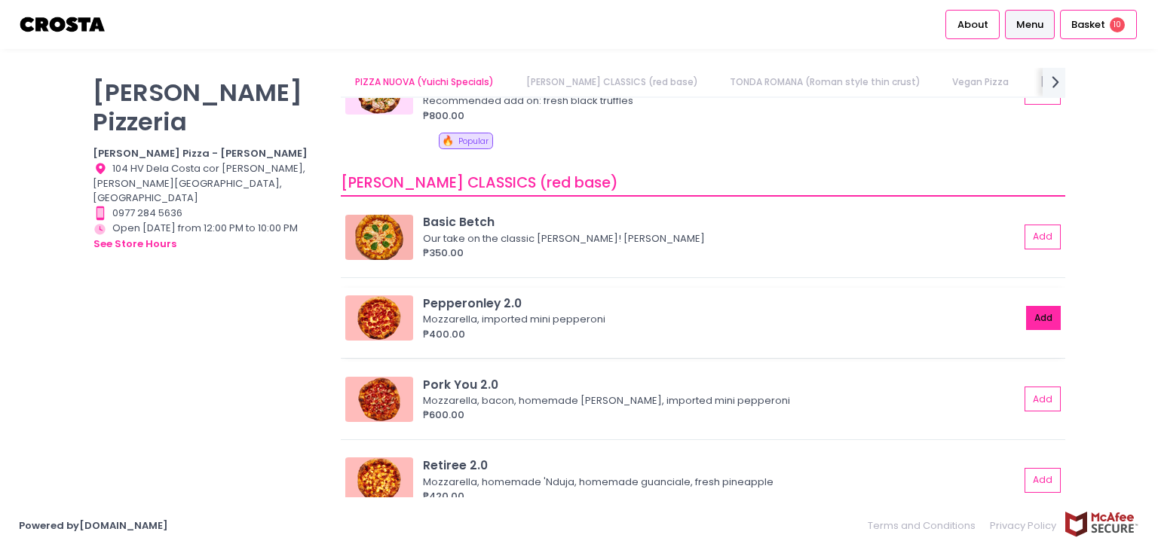
click at [1028, 314] on button "Add" at bounding box center [1043, 318] width 35 height 25
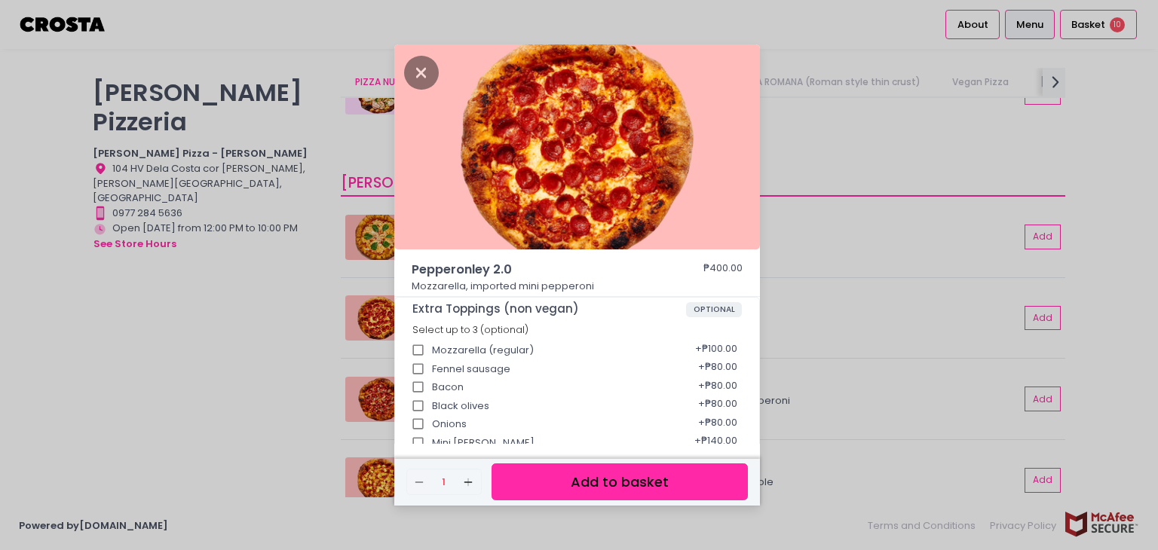
click at [615, 483] on button "Add to basket" at bounding box center [620, 482] width 256 height 37
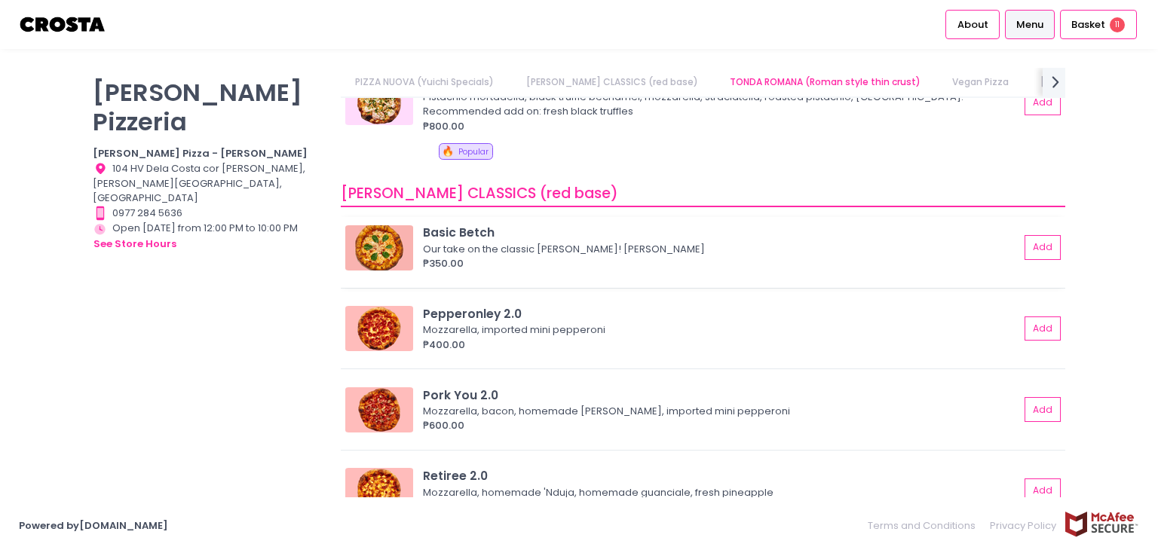
scroll to position [377, 0]
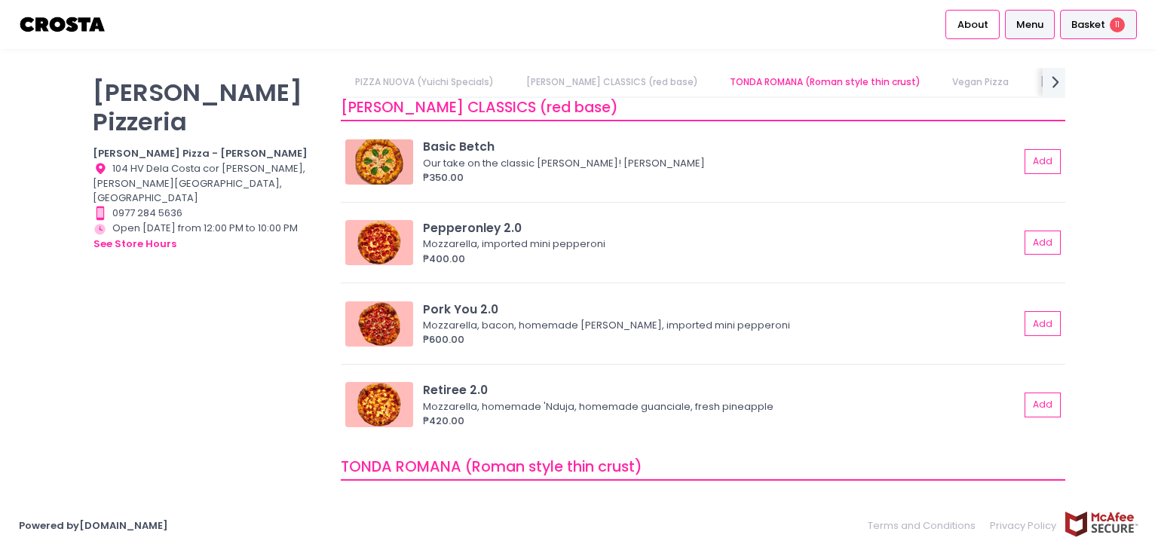
click at [1085, 20] on span "Basket" at bounding box center [1088, 24] width 34 height 15
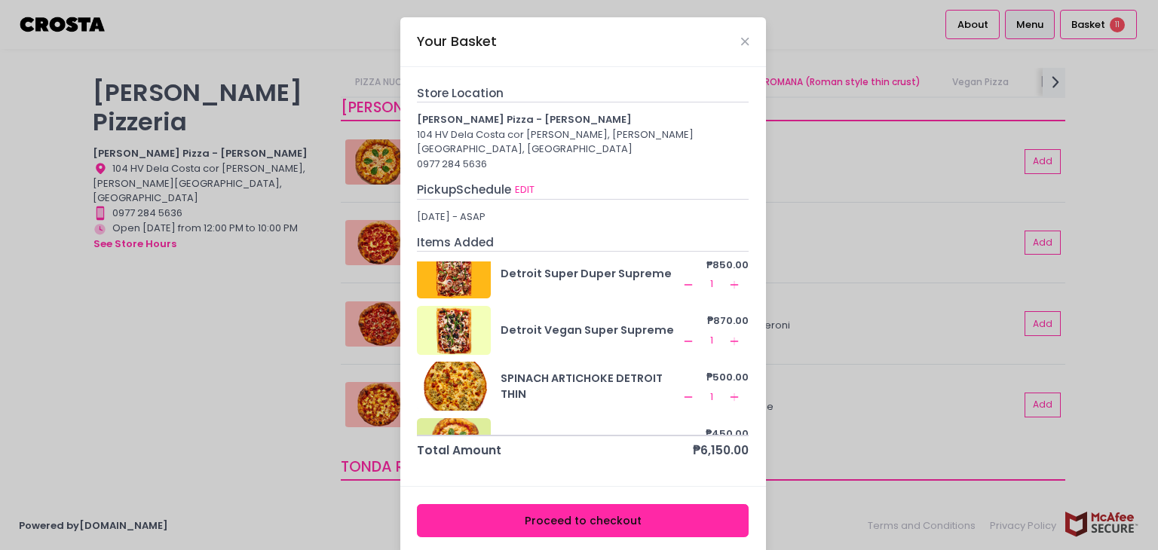
scroll to position [398, 0]
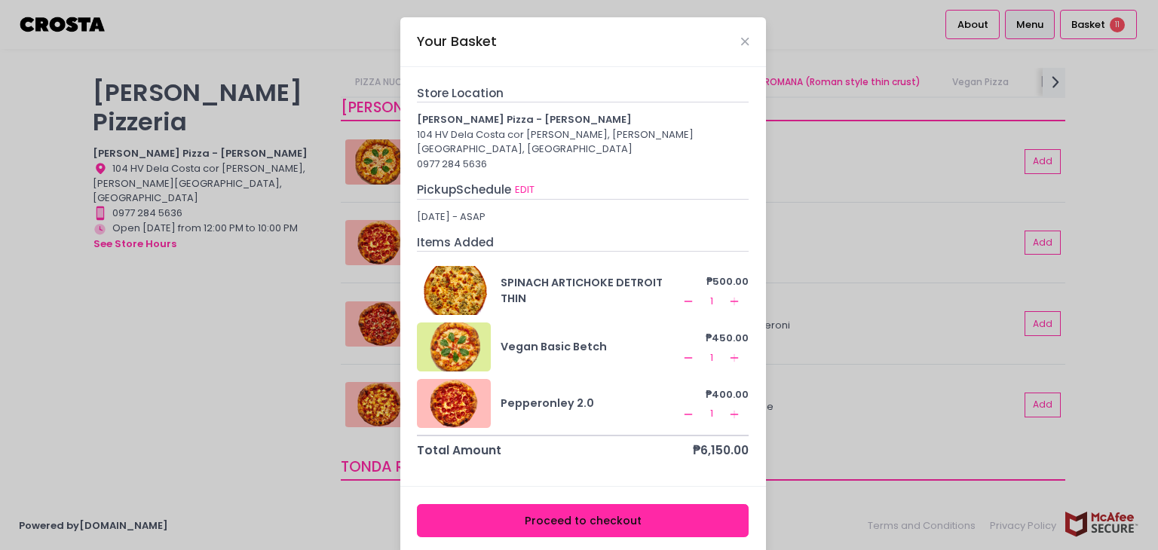
click at [728, 409] on icon "Add Created with Sketch." at bounding box center [734, 415] width 12 height 12
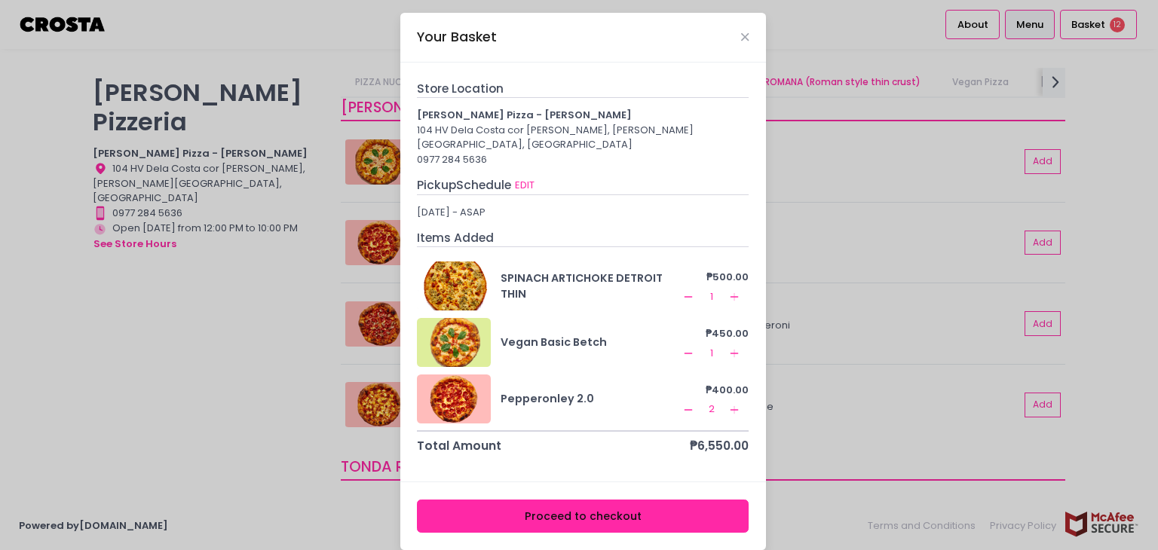
scroll to position [6, 0]
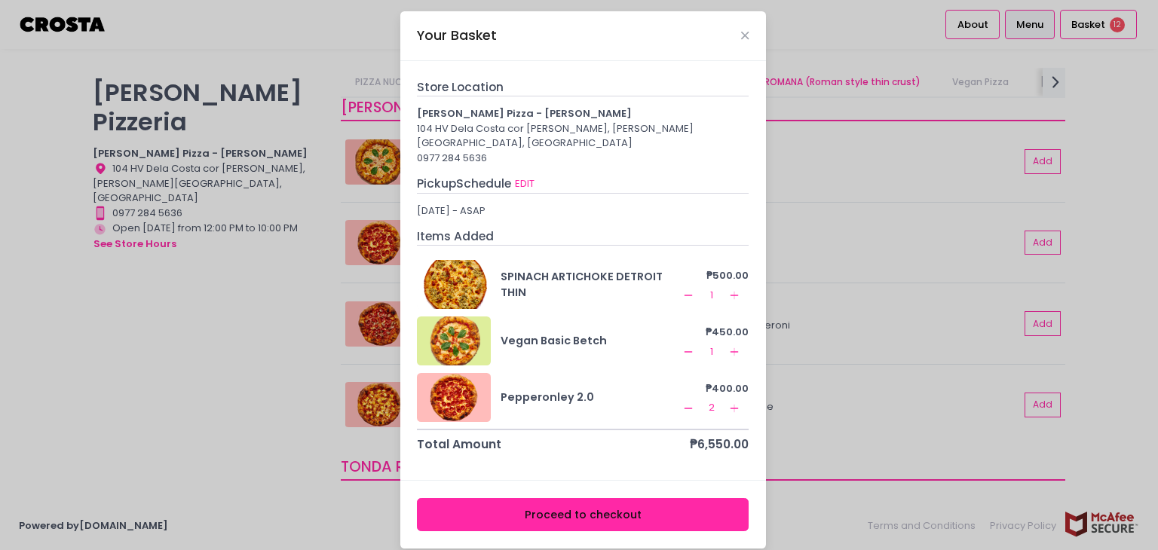
click at [682, 346] on icon "Remove Created with Sketch." at bounding box center [688, 352] width 12 height 12
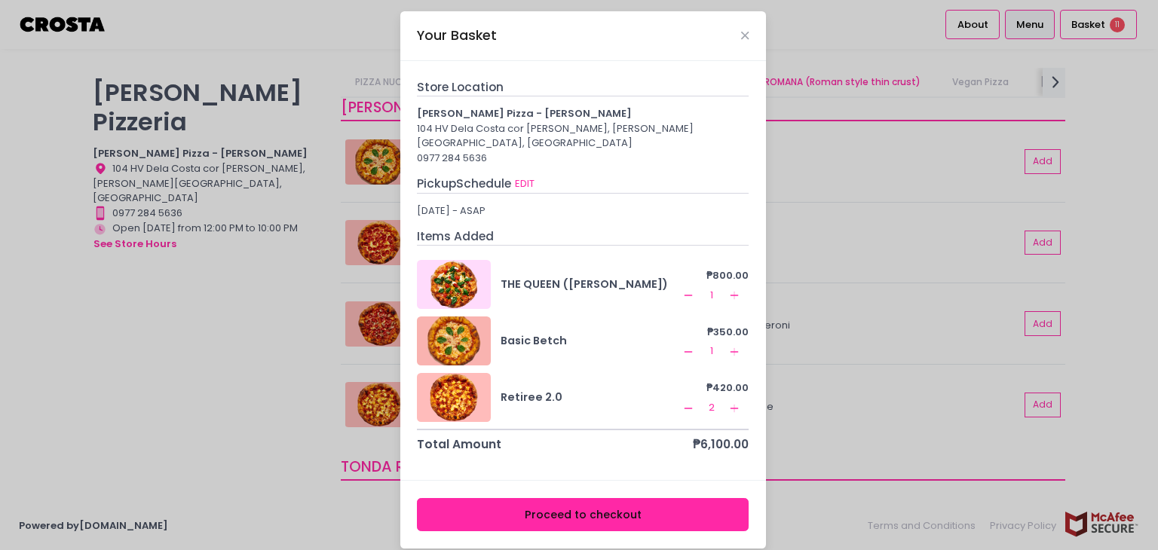
scroll to position [0, 0]
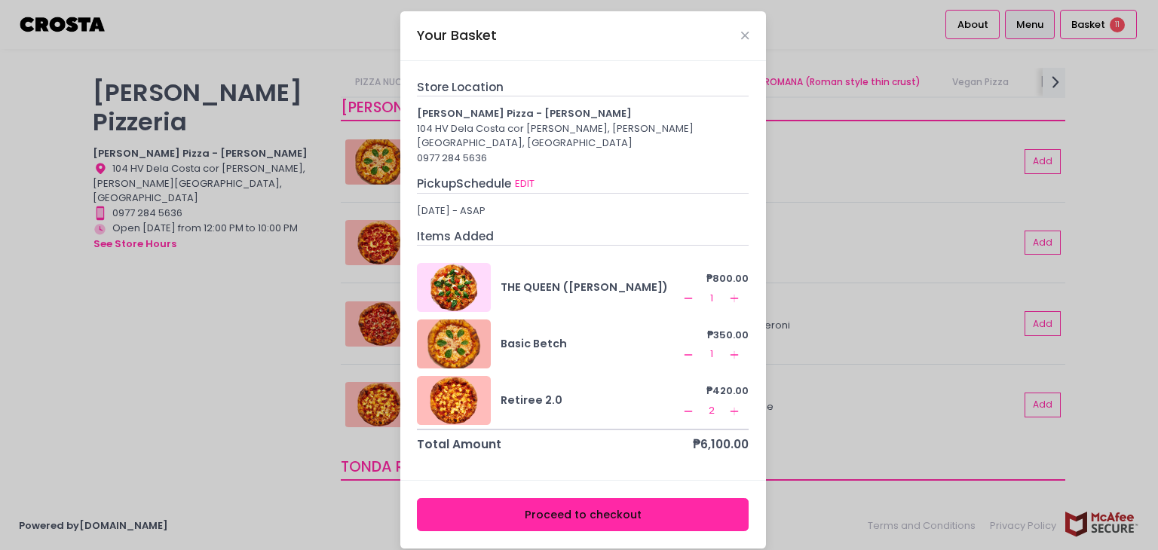
click at [731, 354] on rect at bounding box center [735, 354] width 8 height 1
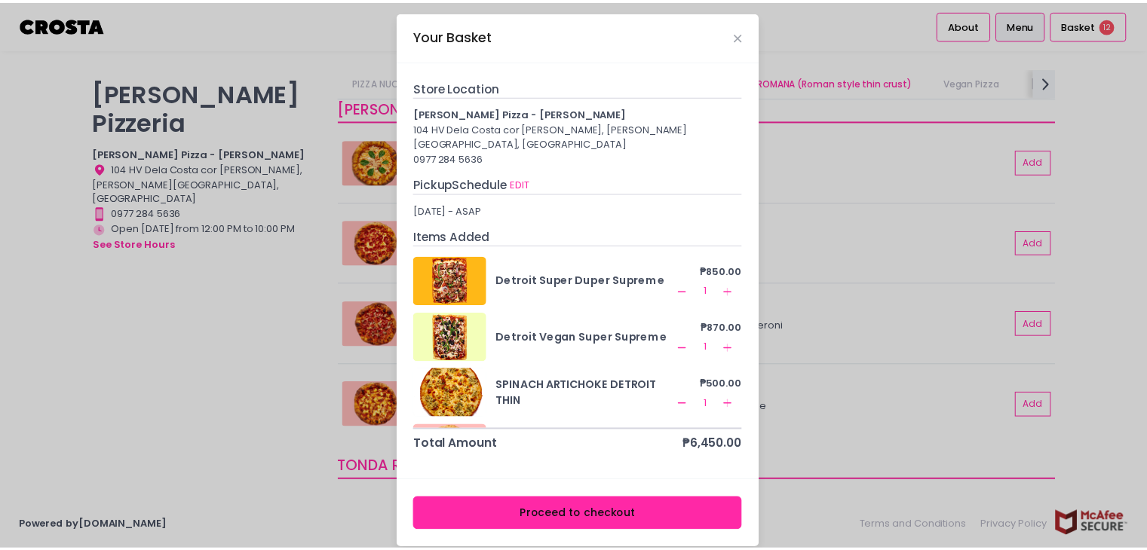
scroll to position [302, 0]
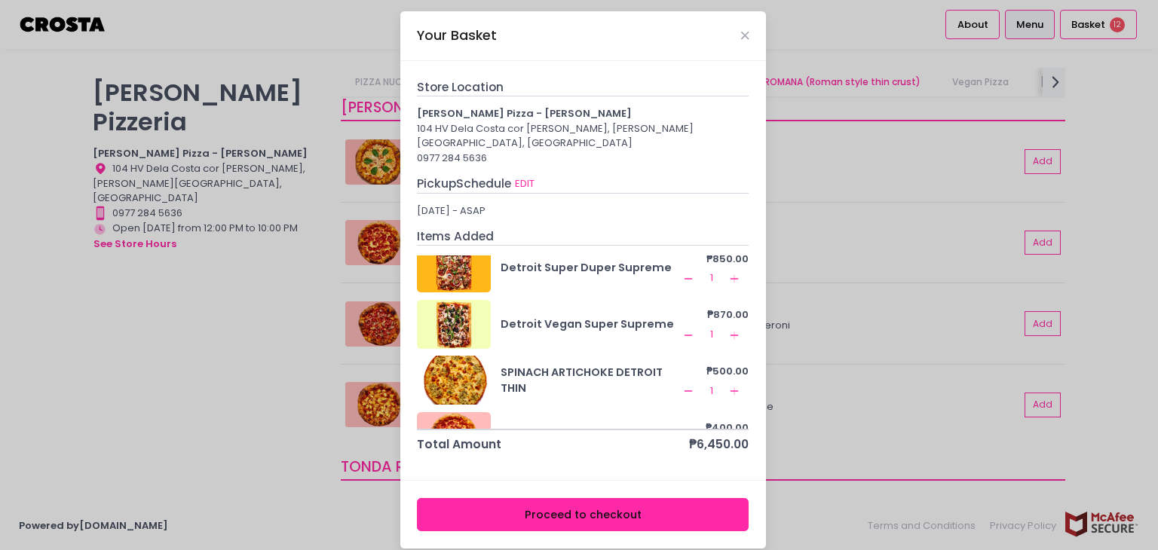
click at [728, 329] on icon "Add Created with Sketch." at bounding box center [734, 335] width 12 height 12
click at [651, 498] on button "Proceed to checkout" at bounding box center [583, 515] width 332 height 34
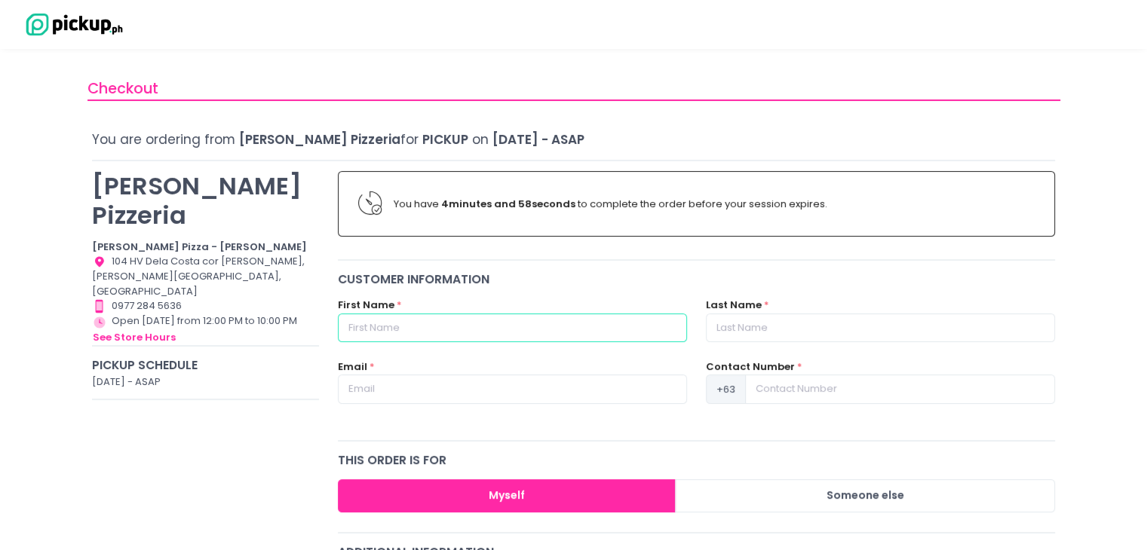
click at [498, 324] on input "text" at bounding box center [512, 328] width 349 height 29
type input "[PERSON_NAME]"
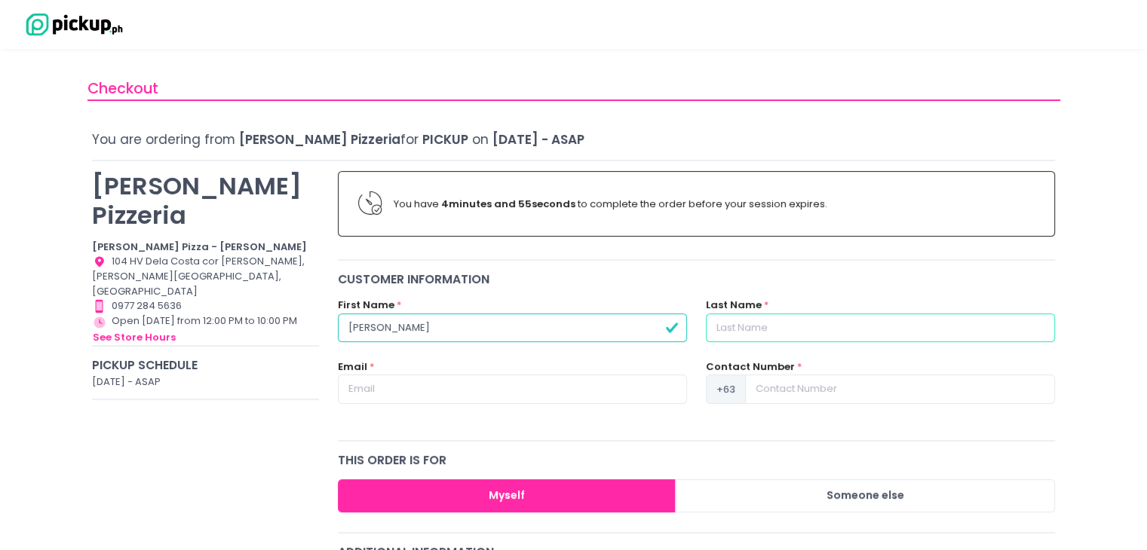
click at [792, 331] on input "text" at bounding box center [880, 328] width 349 height 29
type input "[PERSON_NAME]"
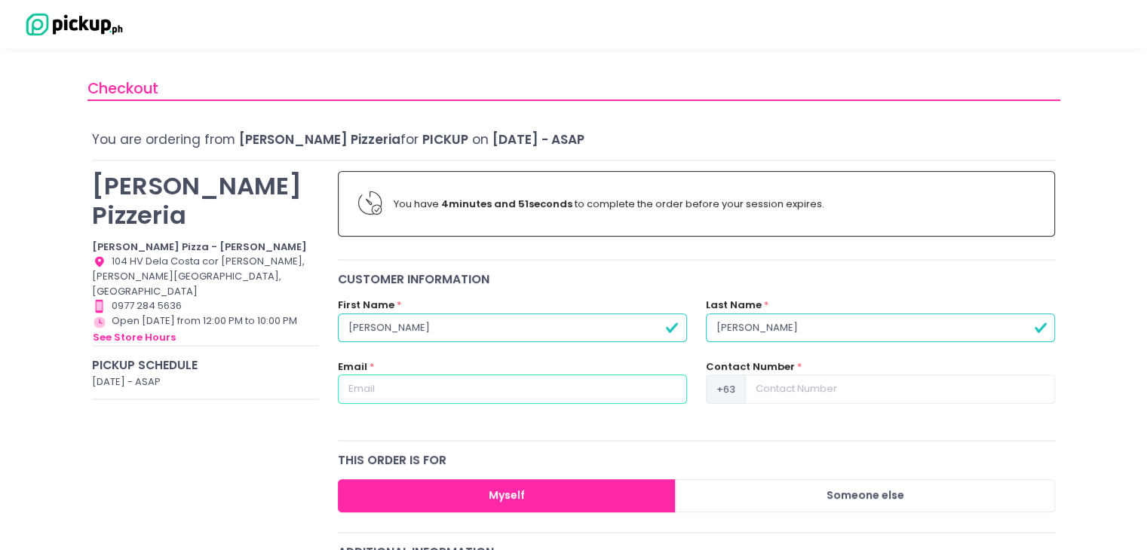
click at [627, 391] on input "text" at bounding box center [512, 389] width 349 height 29
type input "[EMAIL_ADDRESS][DOMAIN_NAME]"
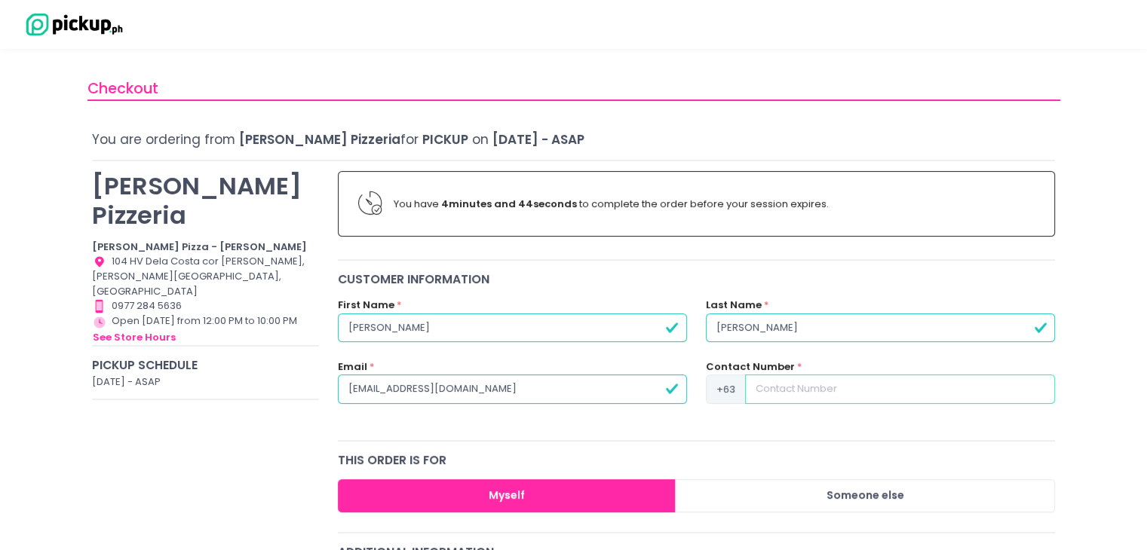
click at [868, 396] on input at bounding box center [900, 389] width 310 height 29
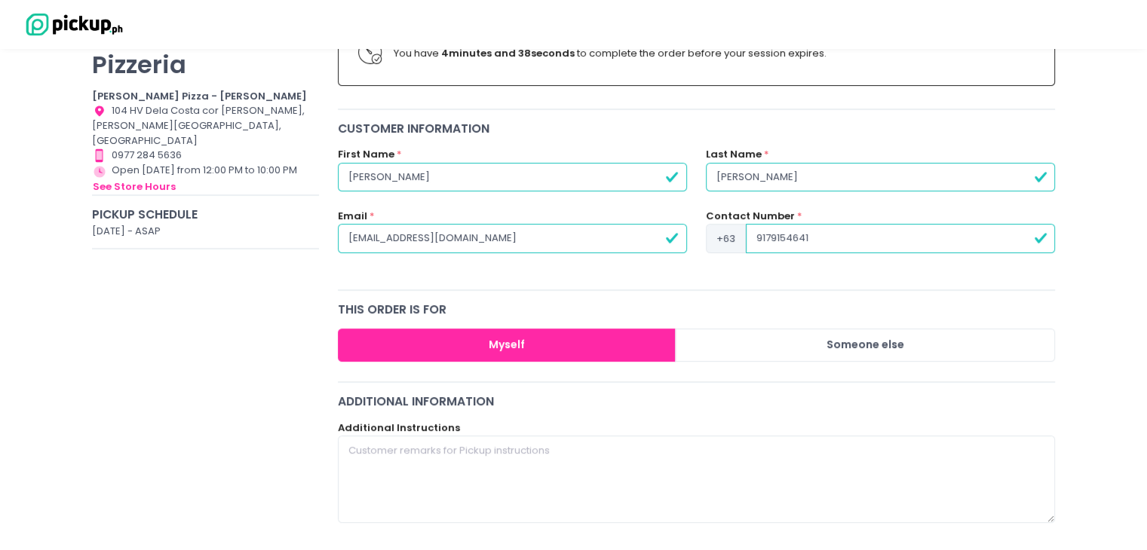
scroll to position [226, 0]
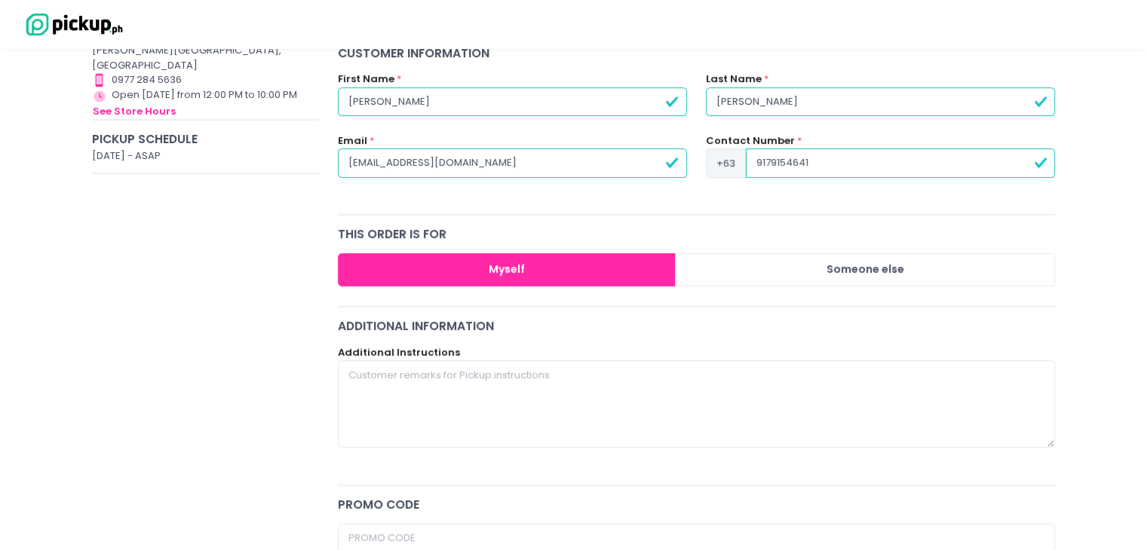
type input "9179154641"
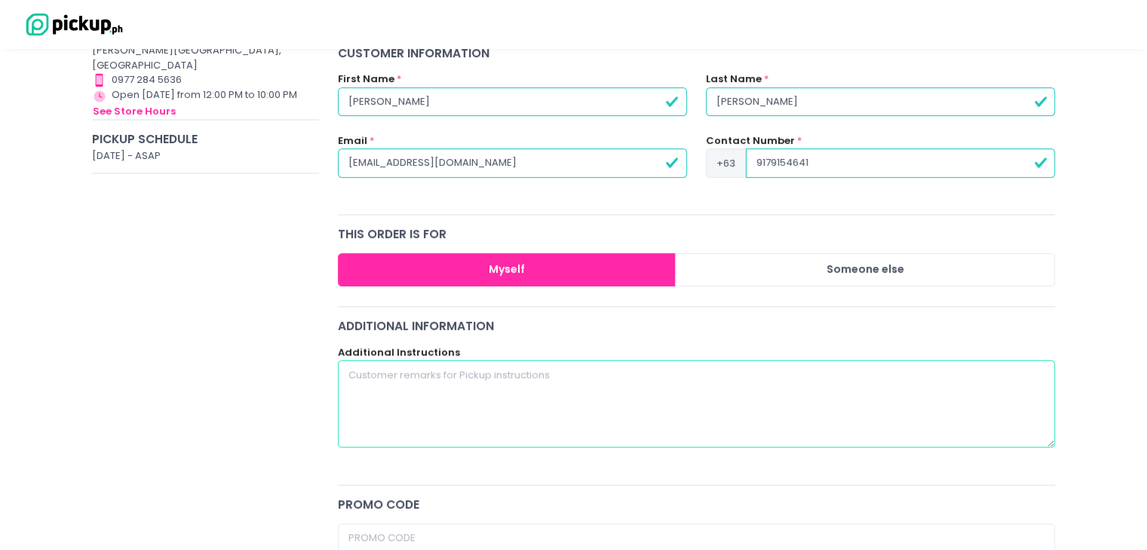
click at [392, 390] on textarea at bounding box center [697, 403] width 718 height 87
type textarea "P"
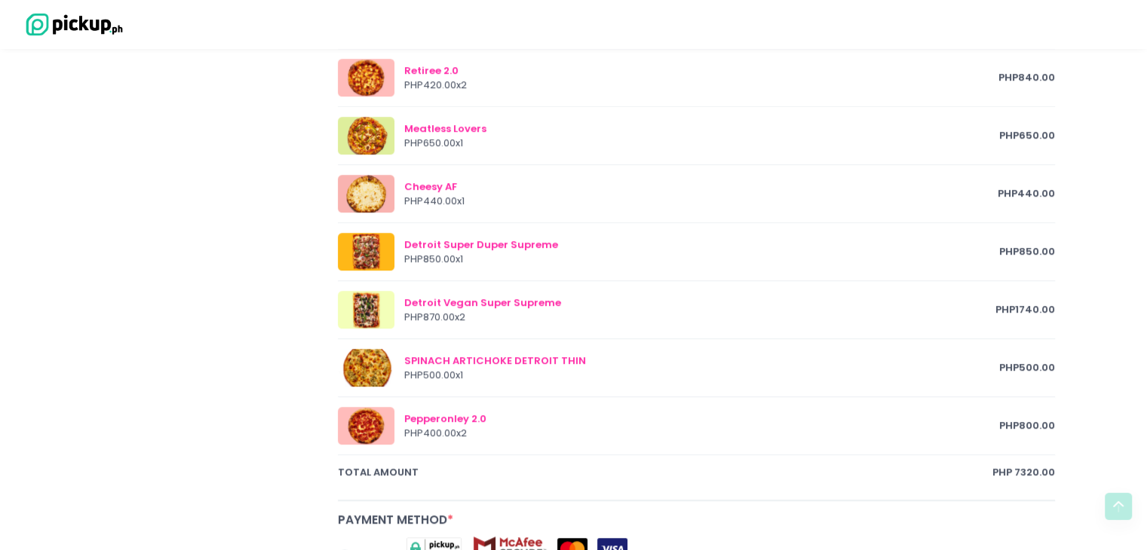
scroll to position [1131, 0]
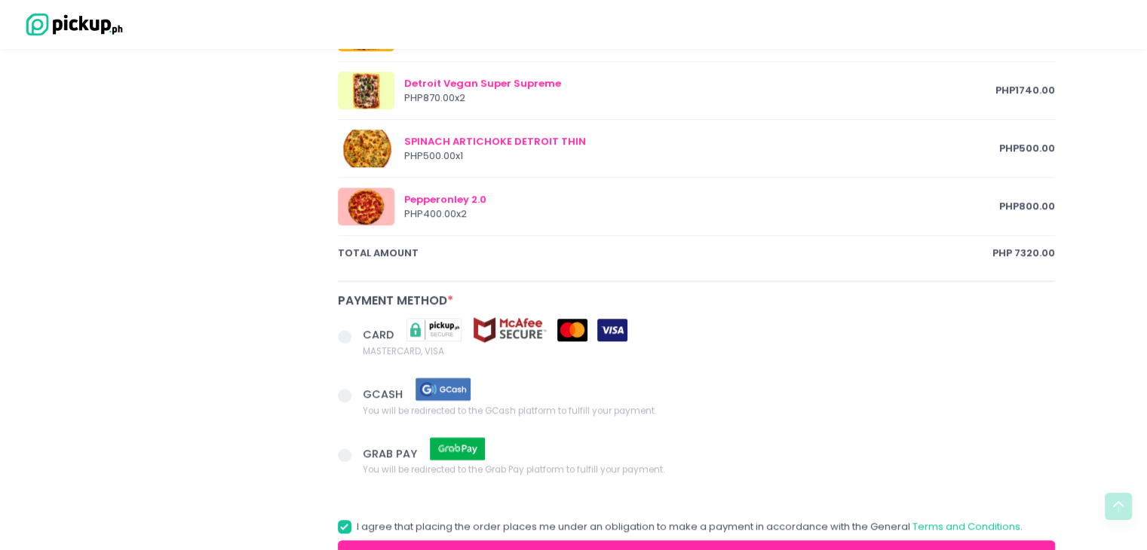
type textarea "if you can add chili sauce please on the side. thanks. I will book a car for pi…"
click at [344, 330] on span at bounding box center [345, 337] width 14 height 14
click at [357, 329] on input "CARD MASTERCARD, VISA" at bounding box center [362, 334] width 10 height 10
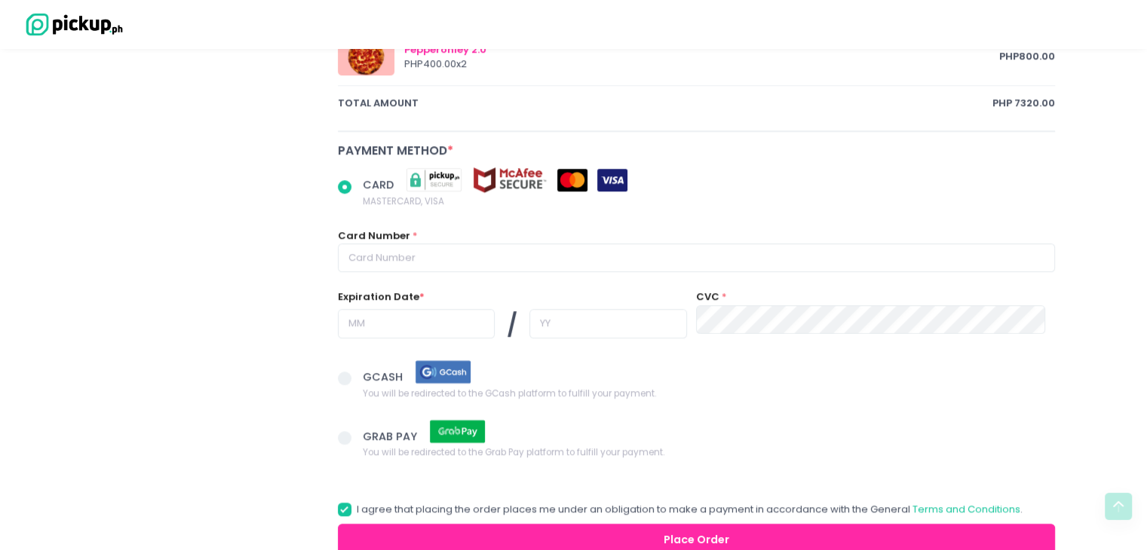
scroll to position [1282, 0]
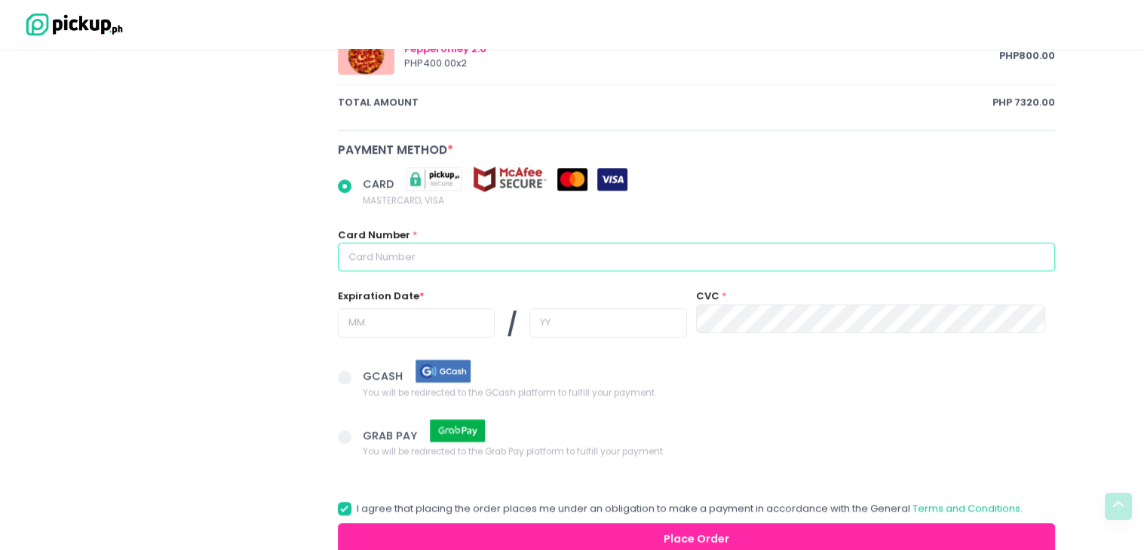
click at [441, 246] on input "text" at bounding box center [697, 257] width 718 height 29
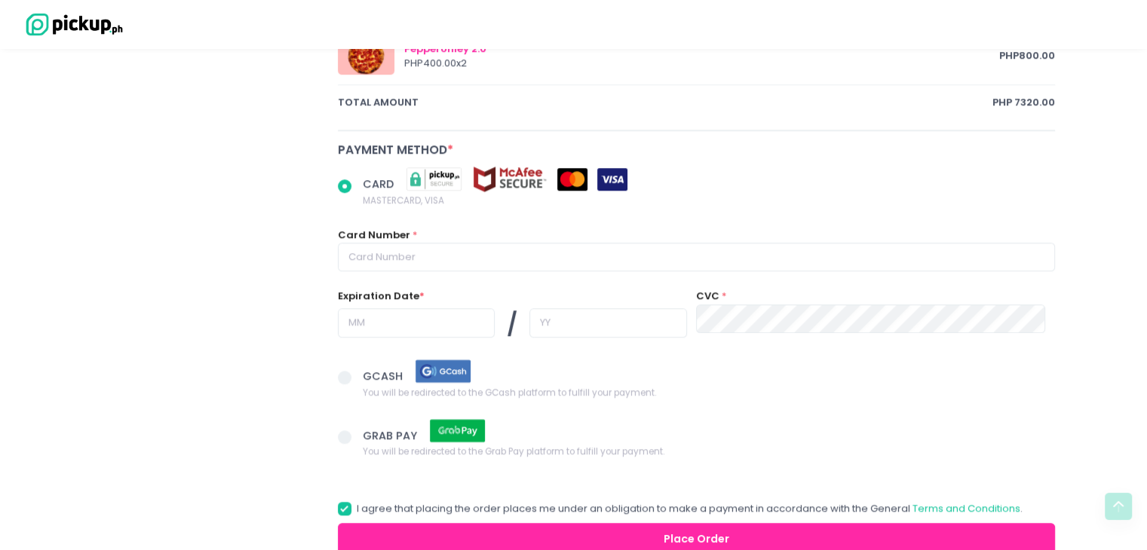
radio input "true"
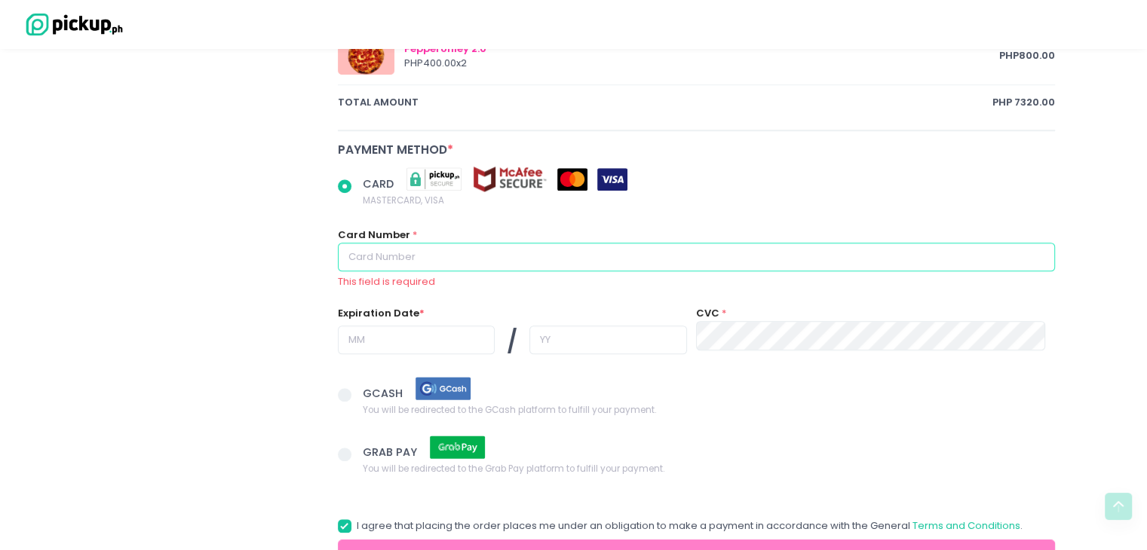
type input "4622670624094751"
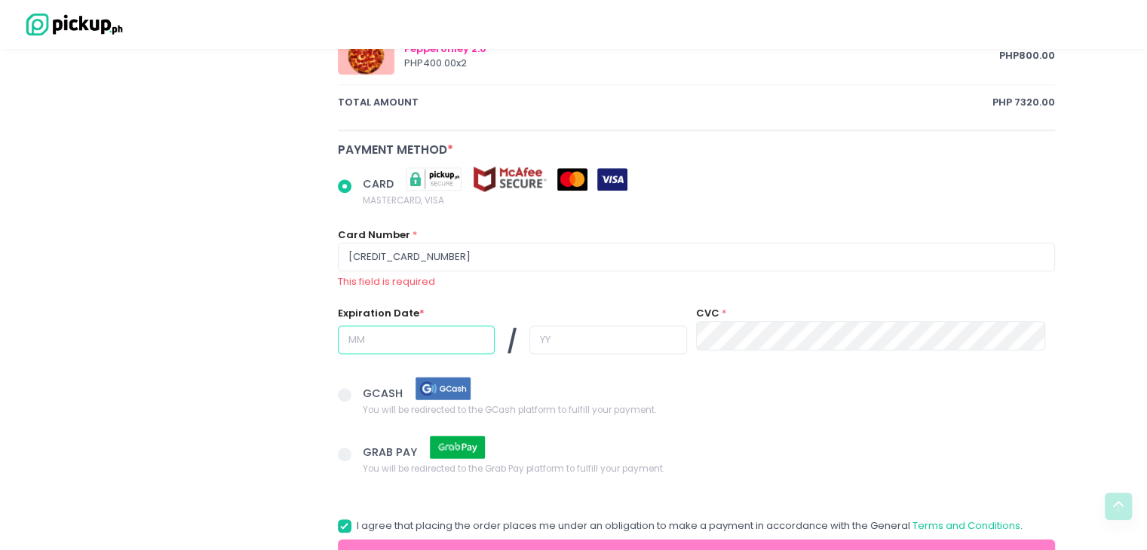
type input "04"
type input "29"
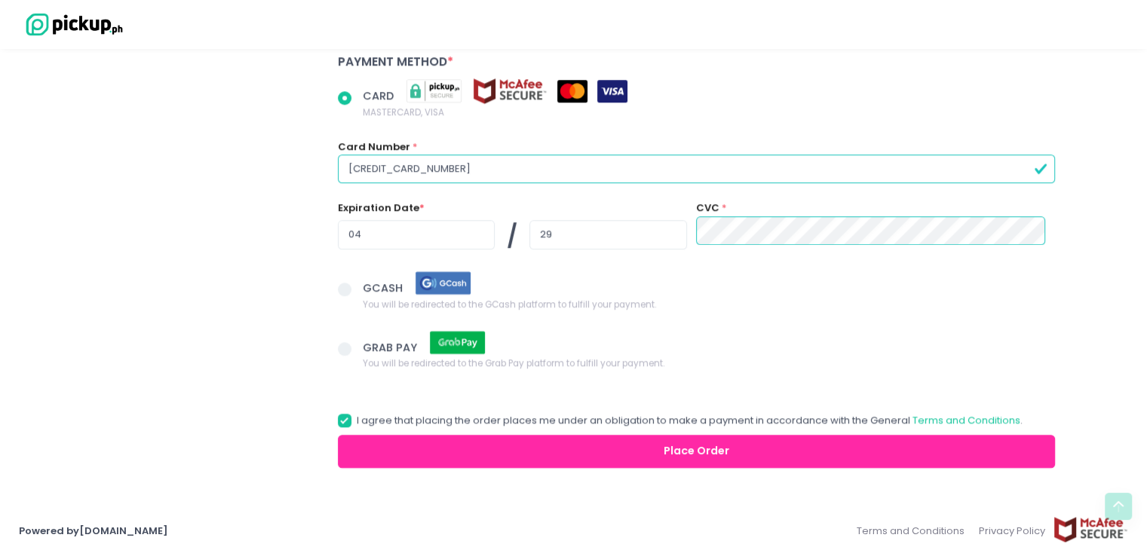
scroll to position [1371, 0]
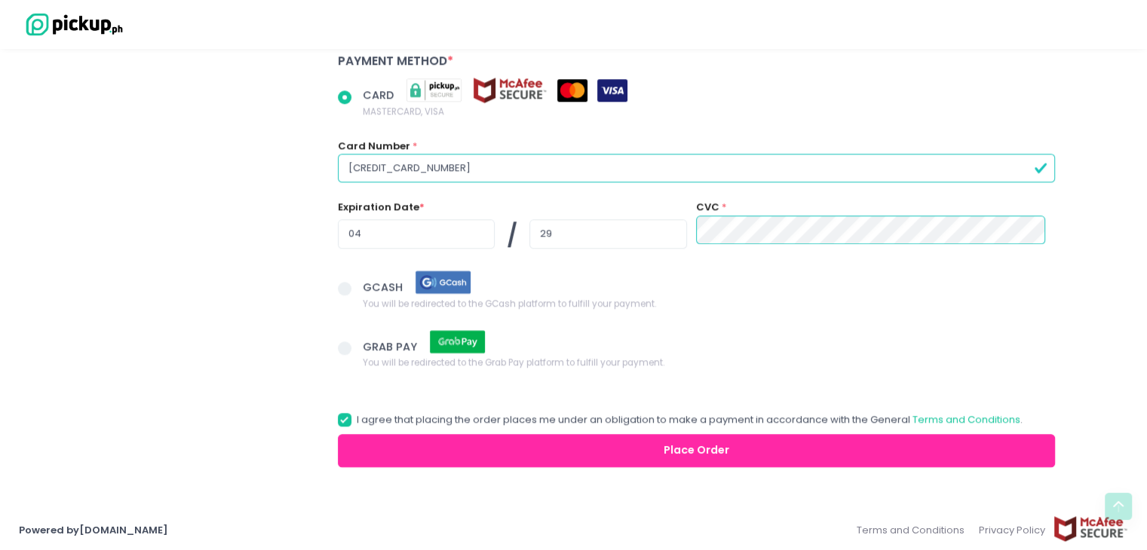
click at [708, 454] on button "Place Order" at bounding box center [697, 451] width 718 height 34
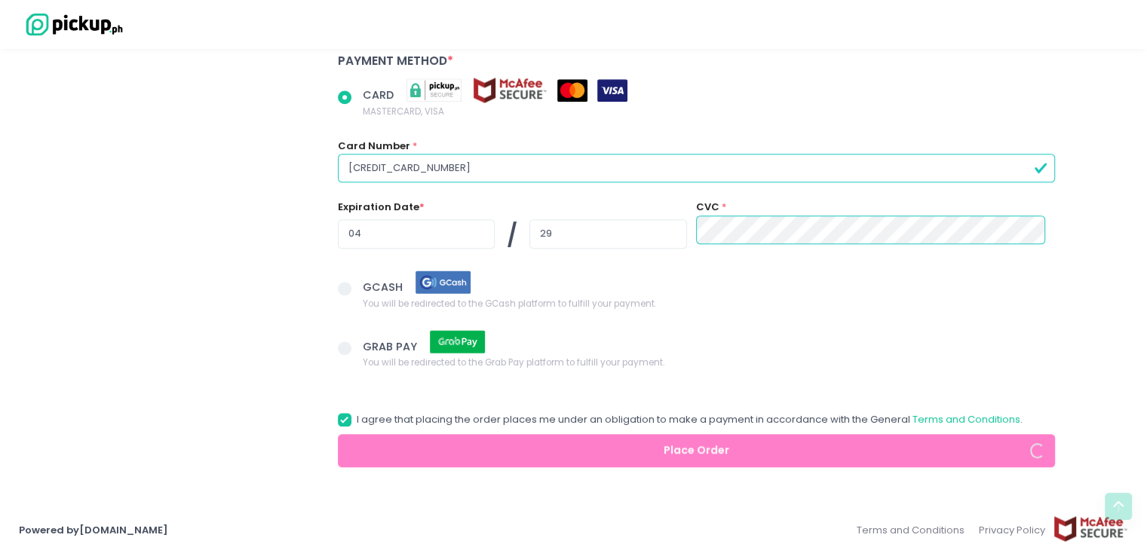
radio input "true"
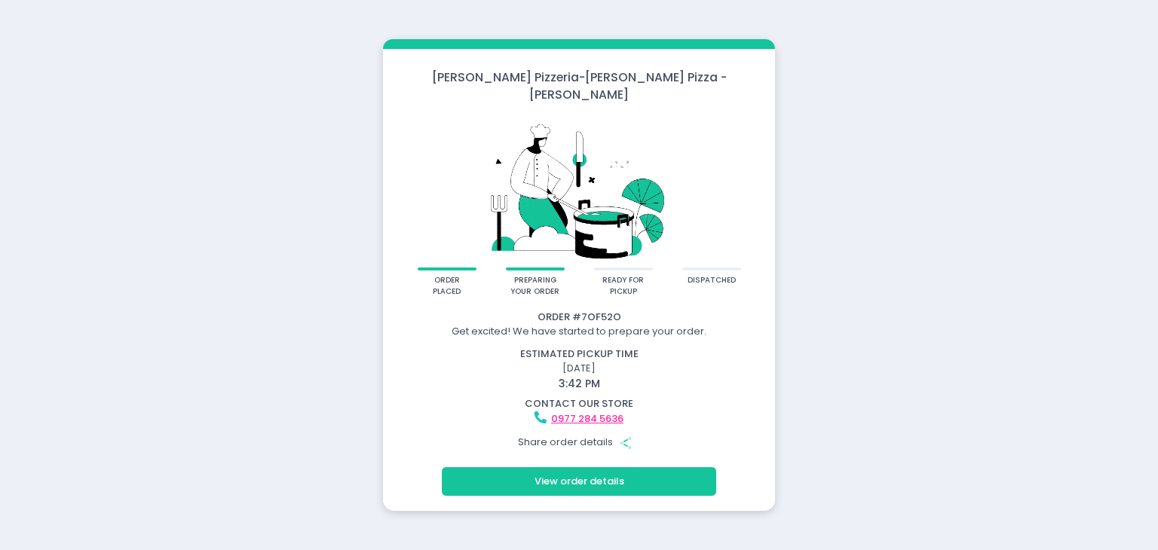
click at [625, 440] on icon "button" at bounding box center [625, 444] width 5 height 8
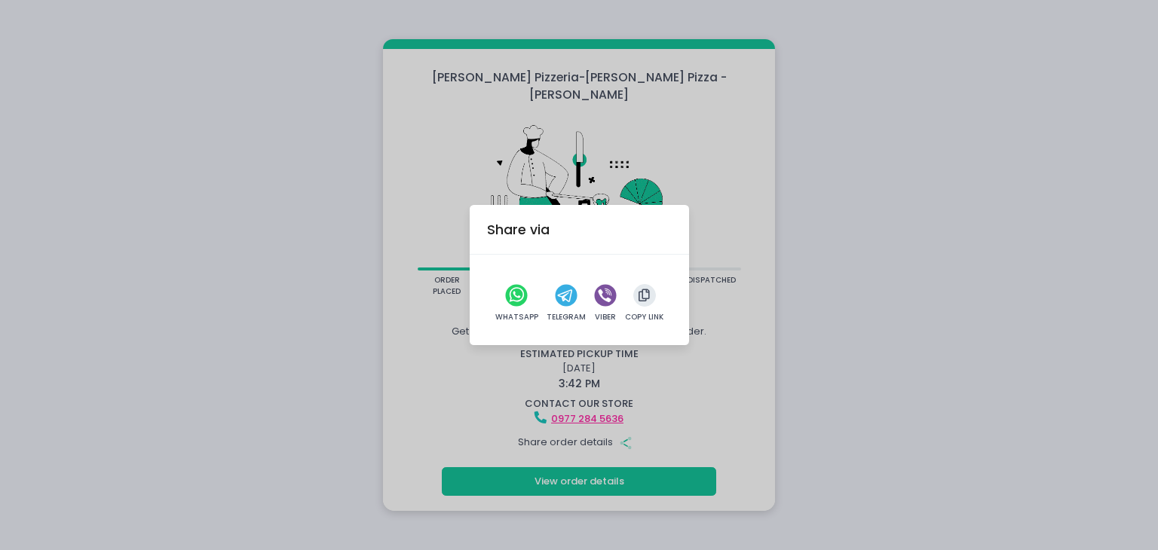
click at [519, 301] on icon "whatsapp" at bounding box center [517, 295] width 14 height 14
click at [640, 305] on button "button" at bounding box center [644, 295] width 23 height 23
click at [756, 384] on div "Share via WhatsApp Telegram Viber Copy Link" at bounding box center [579, 275] width 1158 height 550
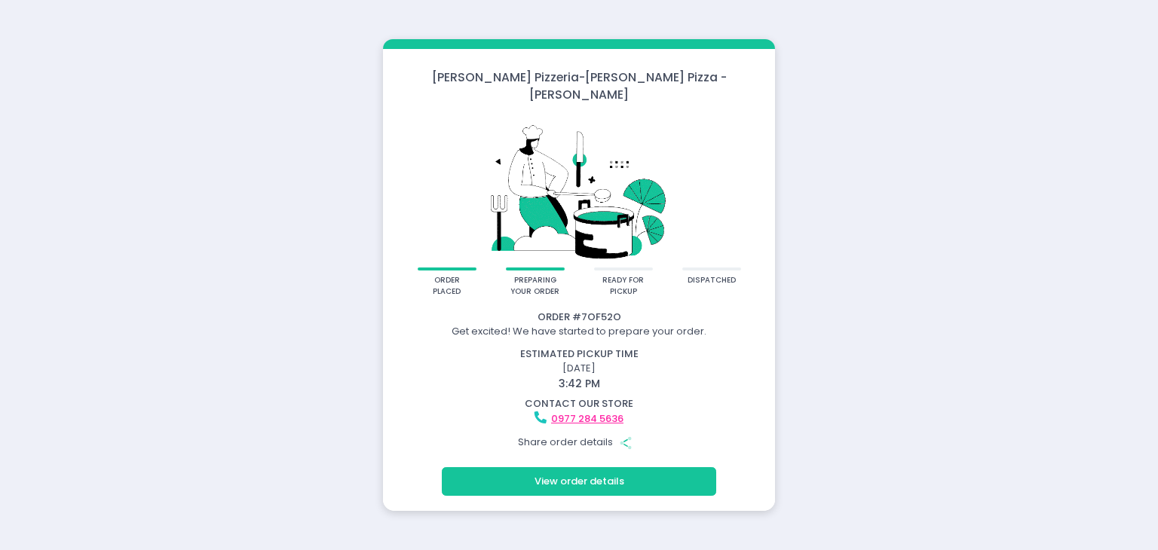
click at [614, 468] on button "View order details" at bounding box center [579, 481] width 274 height 29
click at [689, 471] on button "View order details" at bounding box center [579, 481] width 274 height 29
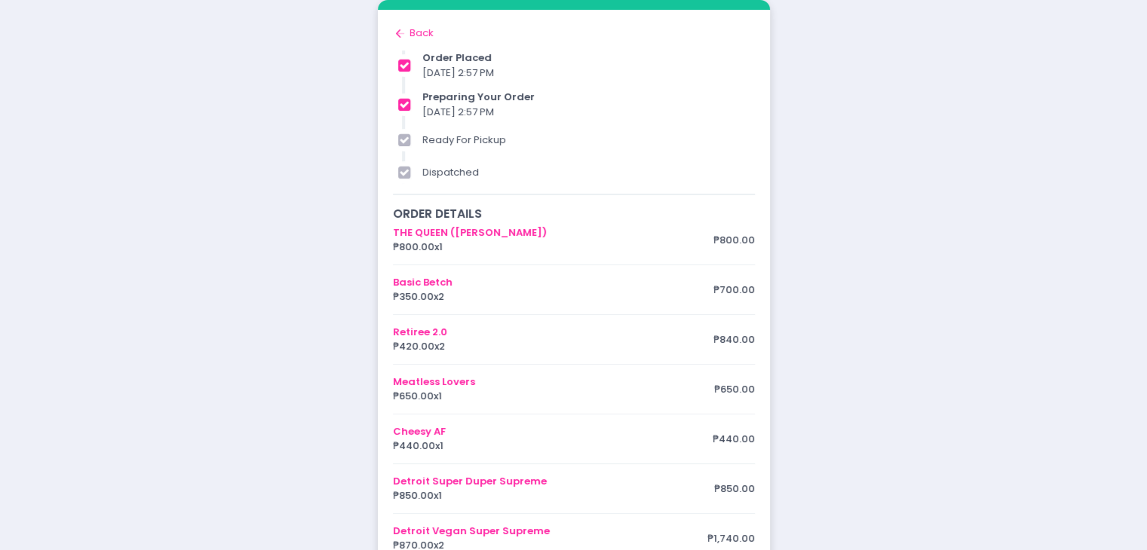
click at [1003, 332] on div "order placed preparing your order ready for pickup dispatched Order # 7OF52O Ge…" at bounding box center [573, 508] width 1147 height 1016
